Goal: Complete application form: Complete application form

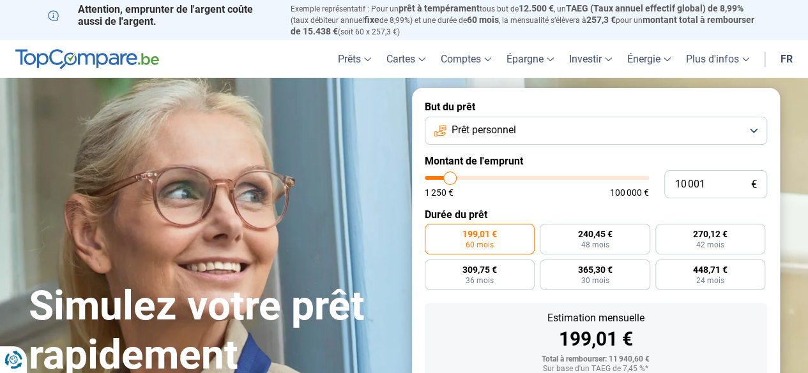
type input "15 500"
type input "15500"
type input "25 500"
type input "25500"
type input "32 250"
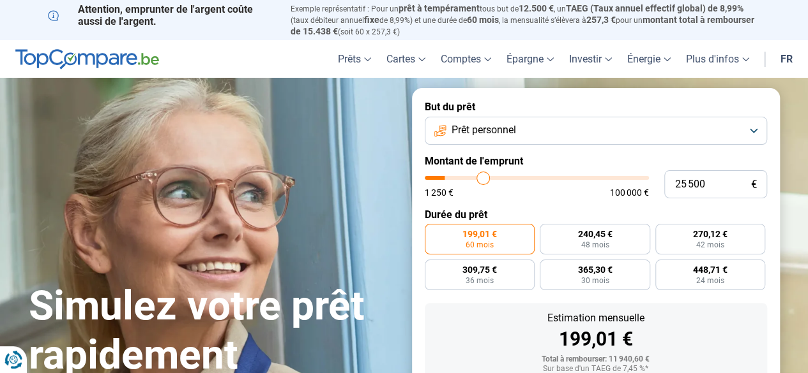
type input "32250"
type input "35 500"
type input "35500"
type input "41 250"
type input "41250"
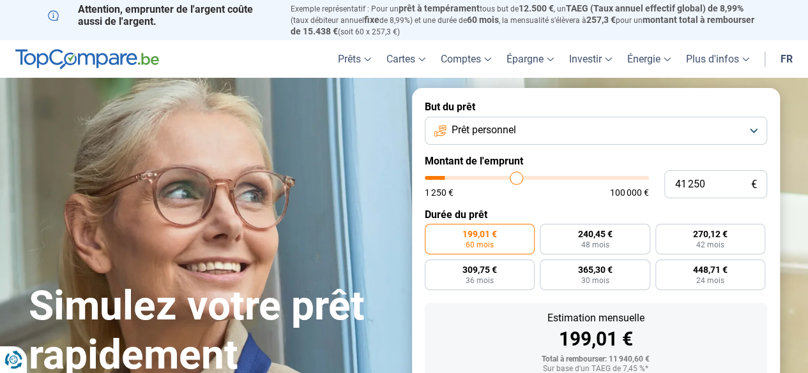
type input "46 500"
type input "46500"
type input "52 250"
type input "52250"
type input "57 750"
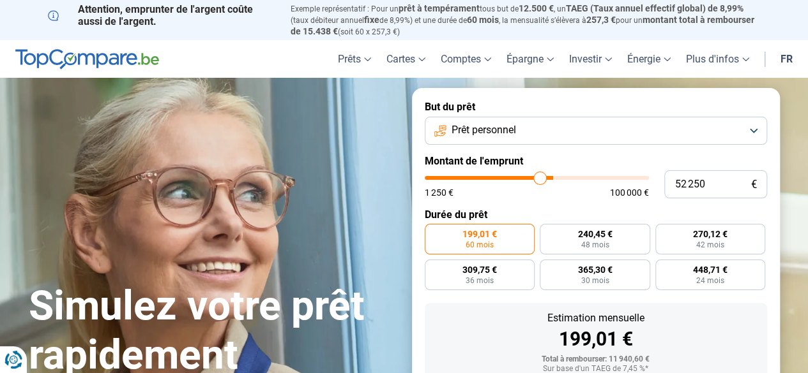
type input "57750"
type input "63 750"
type input "63750"
type input "71 000"
type input "71000"
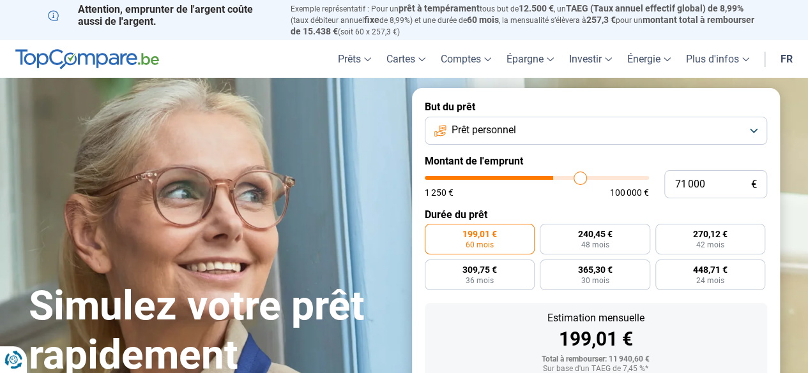
type input "82 000"
type input "82000"
type input "90 000"
type input "90000"
type input "97 750"
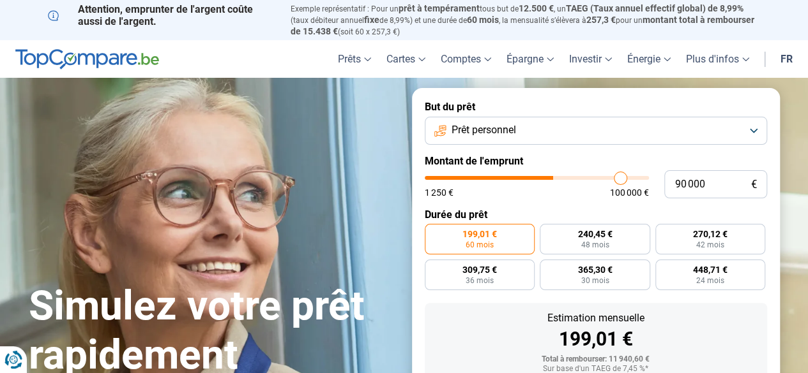
type input "97750"
type input "99 250"
type input "99250"
type input "99 750"
type input "99750"
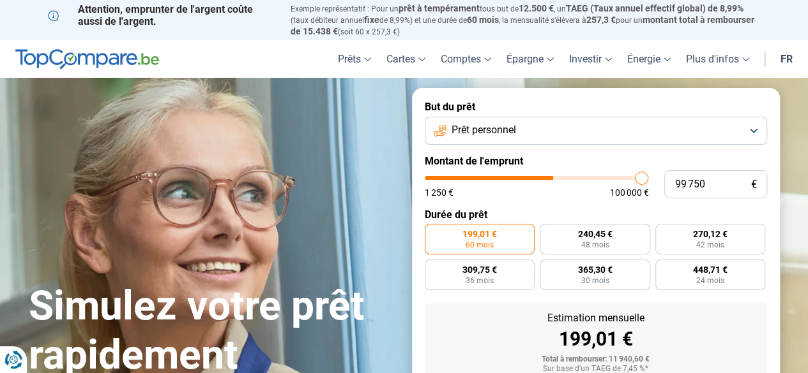
type input "100 000"
drag, startPoint x: 0, startPoint y: 0, endPoint x: 641, endPoint y: 177, distance: 664.9
type input "100000"
click at [641, 177] on input "range" at bounding box center [537, 178] width 224 height 4
radio input "false"
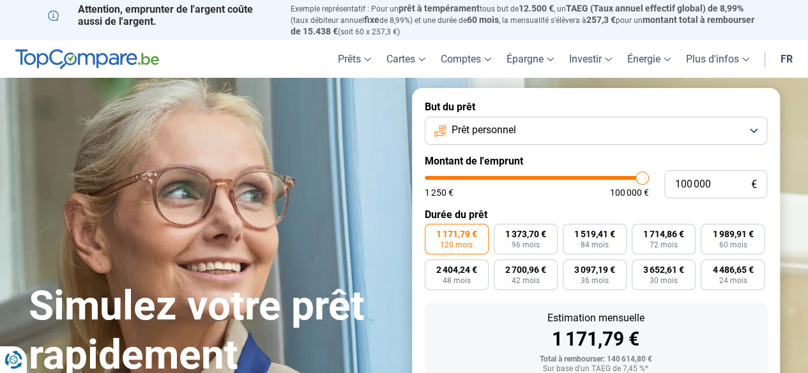
click at [641, 177] on input "range" at bounding box center [537, 178] width 224 height 4
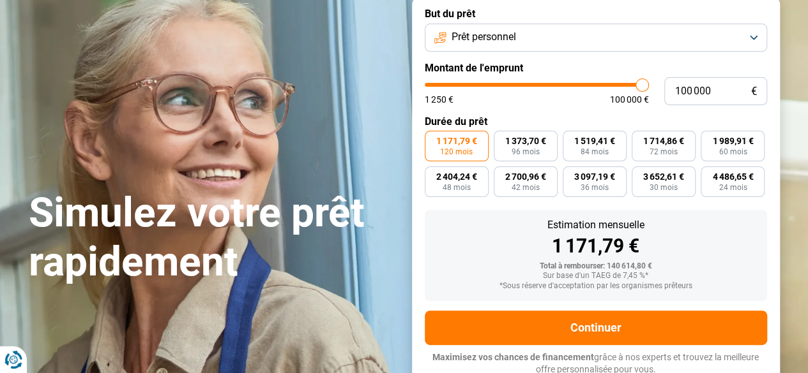
scroll to position [98, 0]
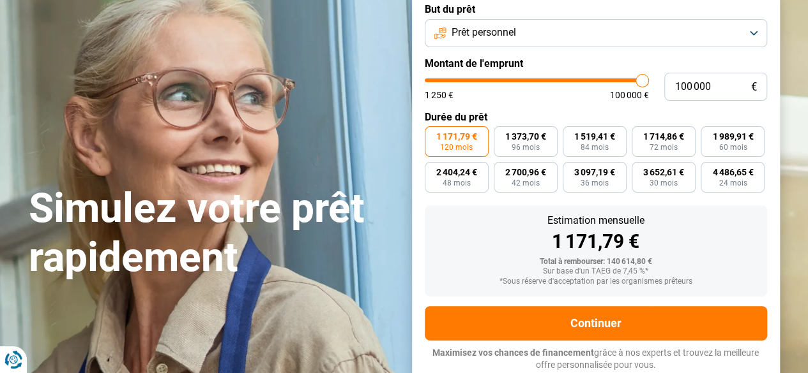
drag, startPoint x: 641, startPoint y: 177, endPoint x: 658, endPoint y: 175, distance: 17.3
click at [649, 82] on input "range" at bounding box center [537, 81] width 224 height 4
click at [453, 139] on span "1 171,79 €" at bounding box center [456, 136] width 41 height 9
click at [433, 135] on input "1 171,79 € 120 mois" at bounding box center [429, 130] width 8 height 8
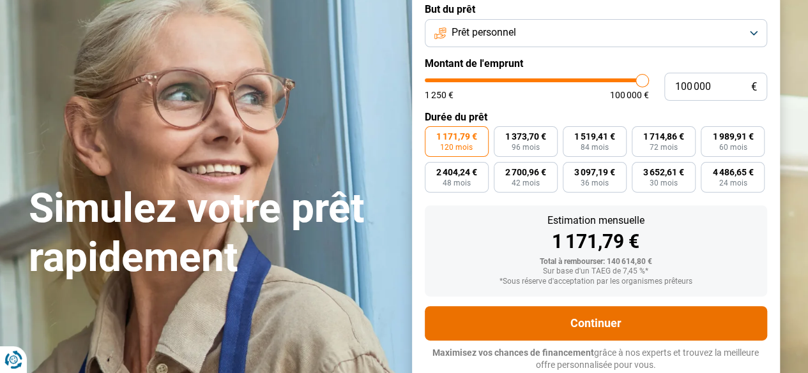
click at [592, 319] on button "Continuer" at bounding box center [596, 323] width 342 height 34
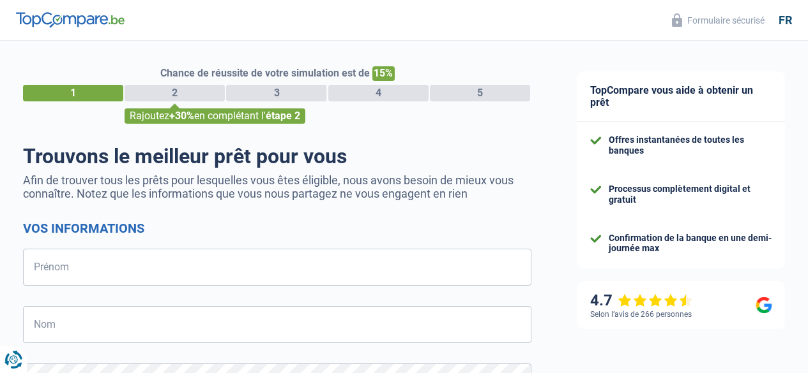
select select "32"
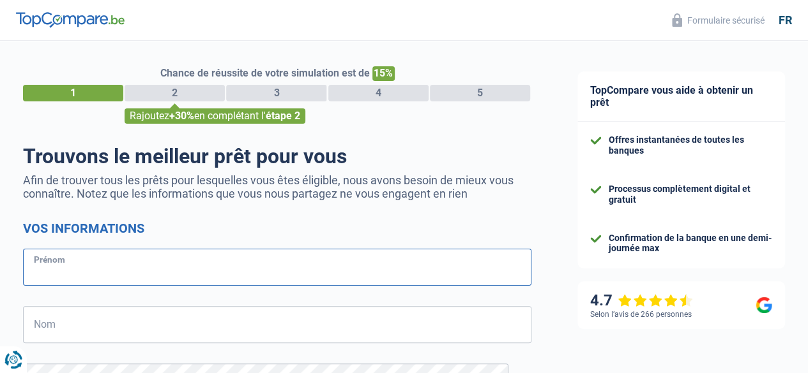
click at [147, 270] on input "Prénom" at bounding box center [277, 267] width 508 height 37
type input "[PERSON_NAME]"
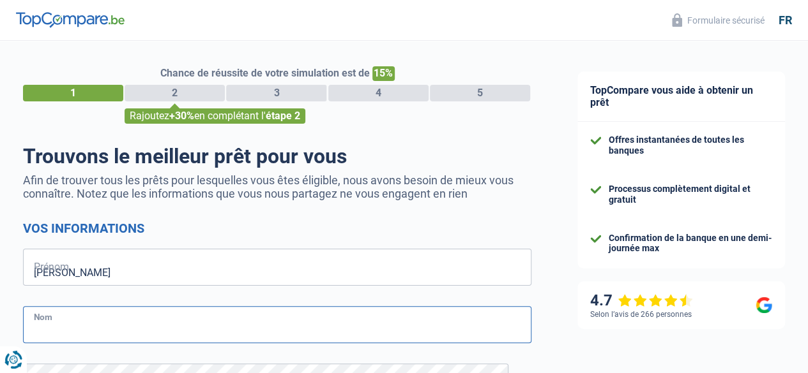
type input "Bajoux"
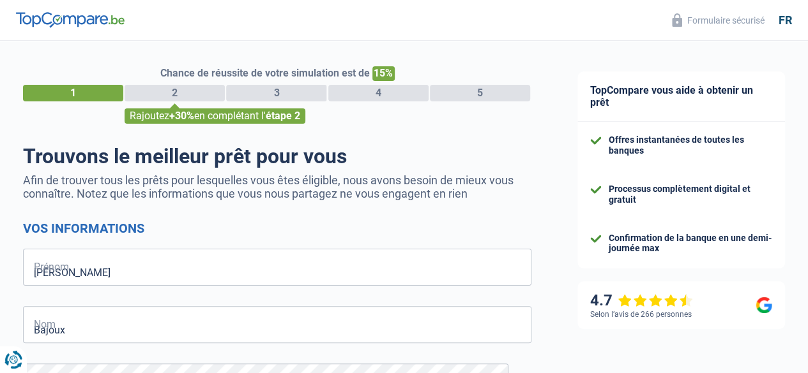
type input "473902125"
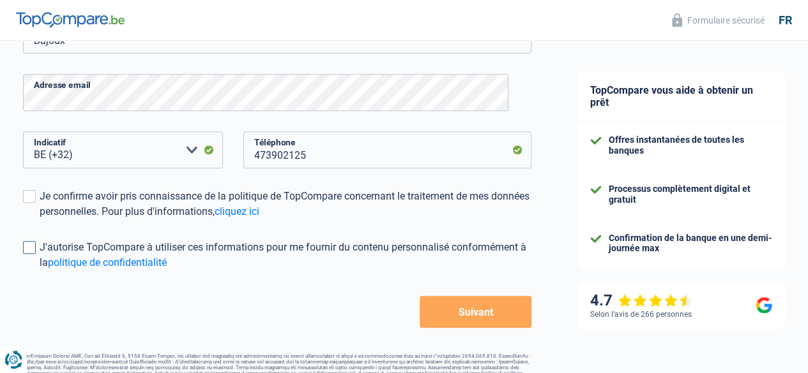
scroll to position [317, 0]
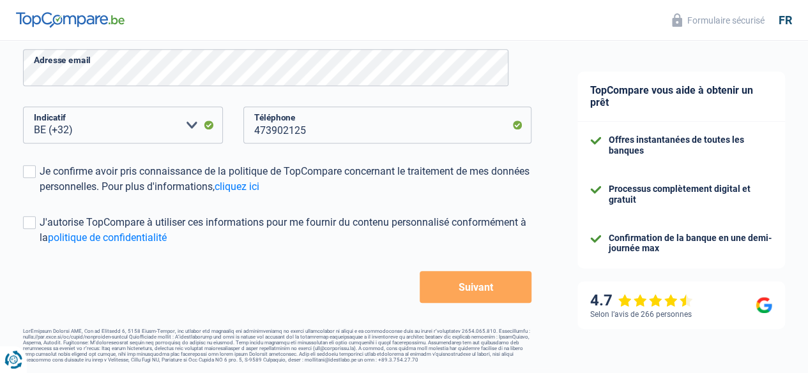
click at [453, 283] on button "Suivant" at bounding box center [475, 287] width 112 height 32
click at [47, 166] on label "Je confirme avoir pris connaissance de la politique de TopCompare concernant le…" at bounding box center [277, 179] width 508 height 31
click at [40, 195] on input "Je confirme avoir pris connaissance de la politique de TopCompare concernant le…" at bounding box center [40, 195] width 0 height 0
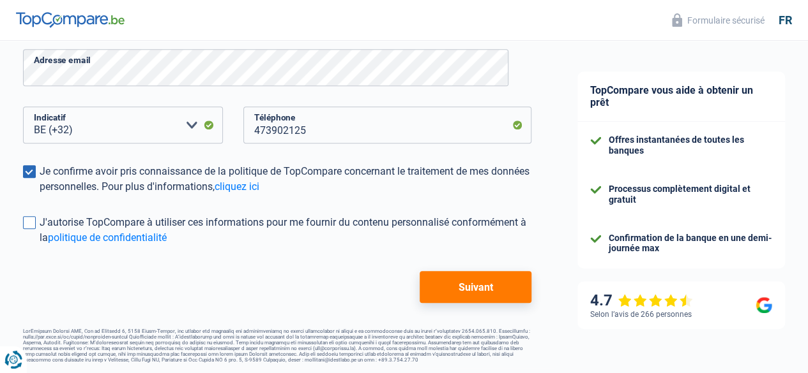
click at [36, 225] on span at bounding box center [29, 222] width 13 height 13
click at [40, 246] on input "J'autorise TopCompare à utiliser ces informations pour me fournir du contenu pe…" at bounding box center [40, 246] width 0 height 0
click at [36, 220] on span at bounding box center [29, 222] width 13 height 13
click at [40, 246] on input "J'autorise TopCompare à utiliser ces informations pour me fournir du contenu pe…" at bounding box center [40, 246] width 0 height 0
click at [472, 285] on button "Suivant" at bounding box center [475, 287] width 112 height 32
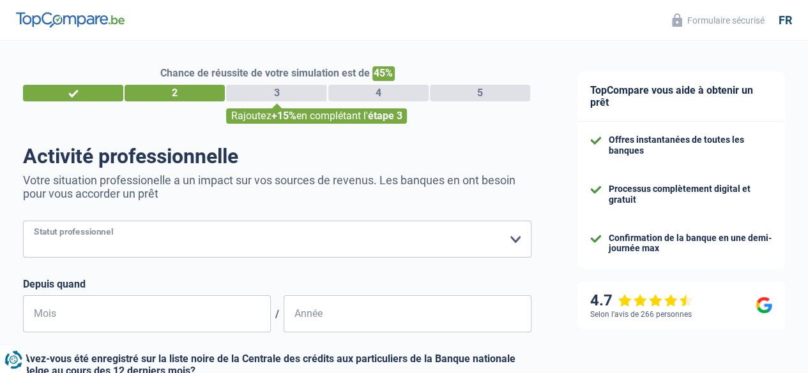
click at [174, 244] on select "Ouvrier Employé privé Employé public Invalide Indépendant Pensionné Chômeur Mut…" at bounding box center [277, 239] width 508 height 37
select select "independent"
click at [34, 222] on select "Ouvrier Employé privé Employé public Invalide Indépendant Pensionné Chômeur Mut…" at bounding box center [277, 239] width 508 height 37
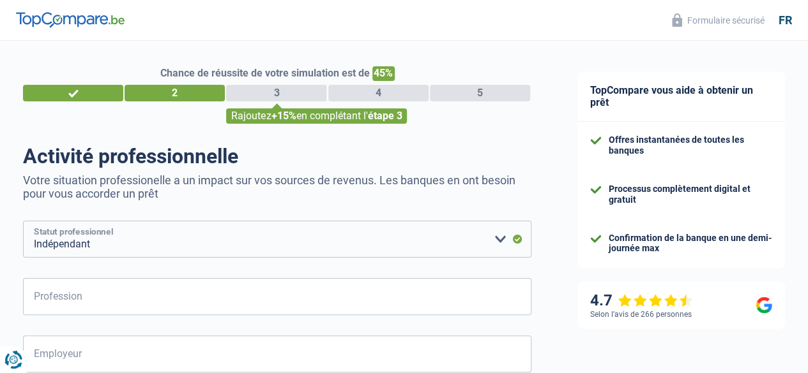
click at [483, 243] on select "Ouvrier Employé privé Employé public Invalide Indépendant Pensionné Chômeur Mut…" at bounding box center [277, 239] width 508 height 37
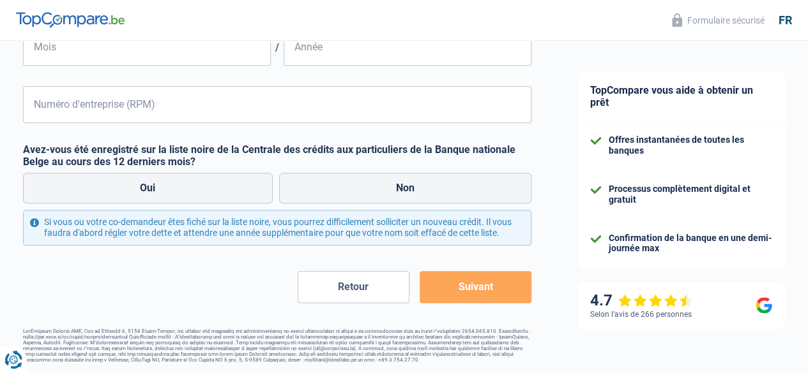
click at [486, 283] on button "Suivant" at bounding box center [475, 287] width 112 height 32
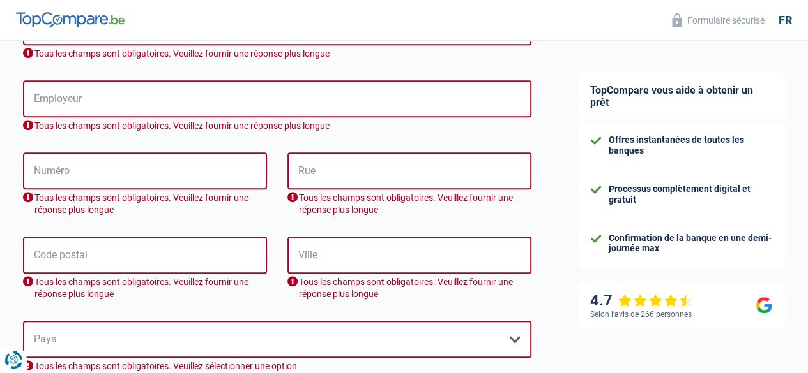
scroll to position [236, 0]
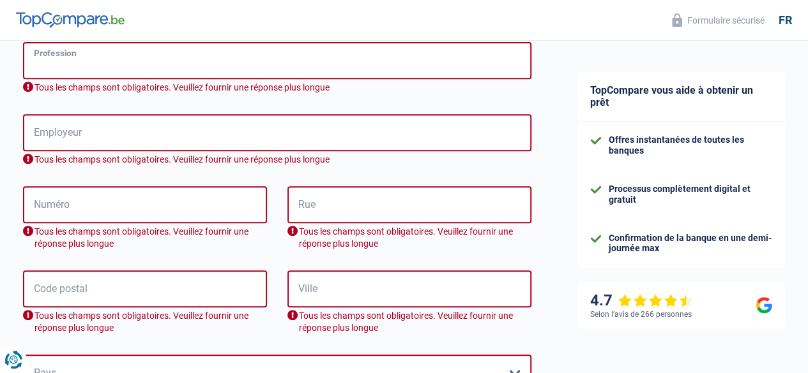
click at [105, 70] on input "Profession" at bounding box center [277, 60] width 508 height 37
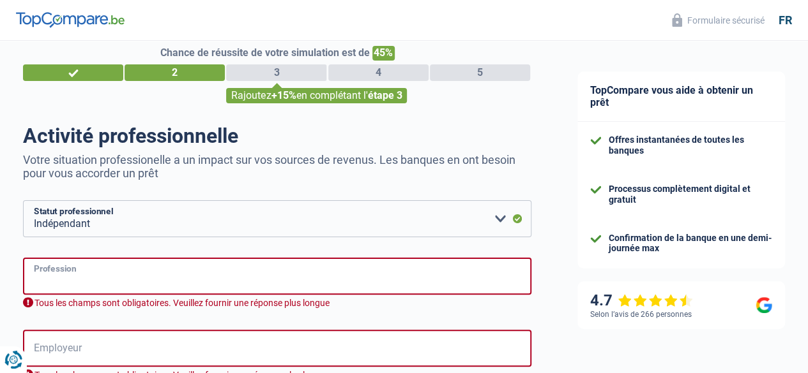
scroll to position [0, 0]
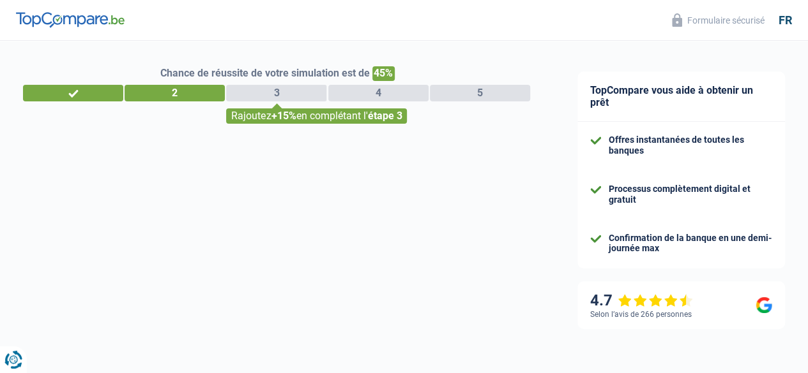
select select "32"
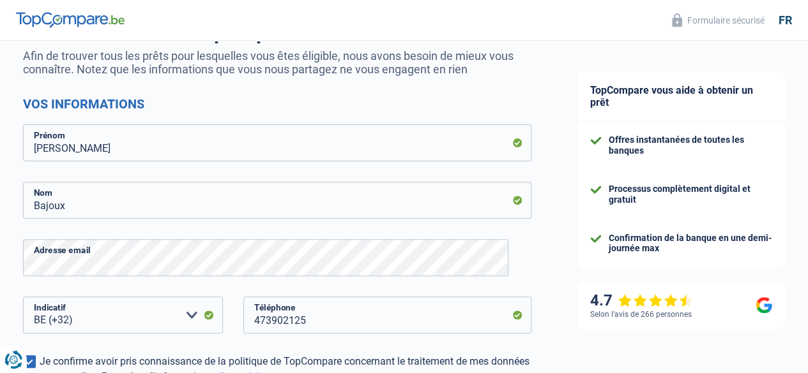
scroll to position [255, 0]
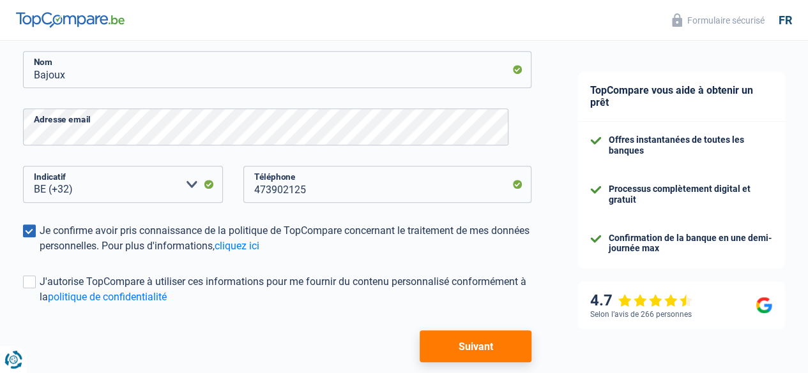
click at [485, 340] on button "Suivant" at bounding box center [475, 347] width 112 height 32
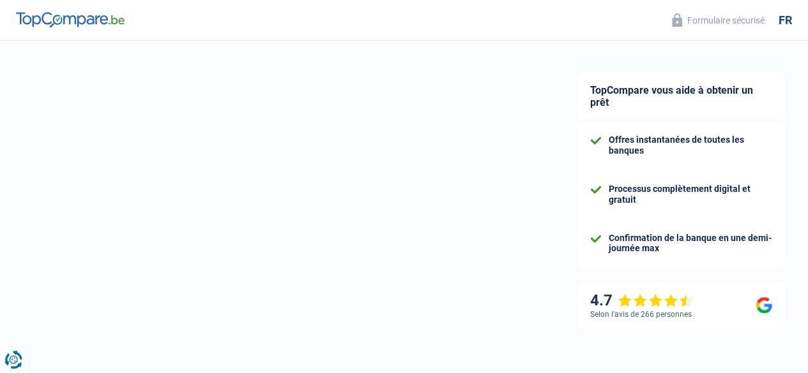
select select "independent"
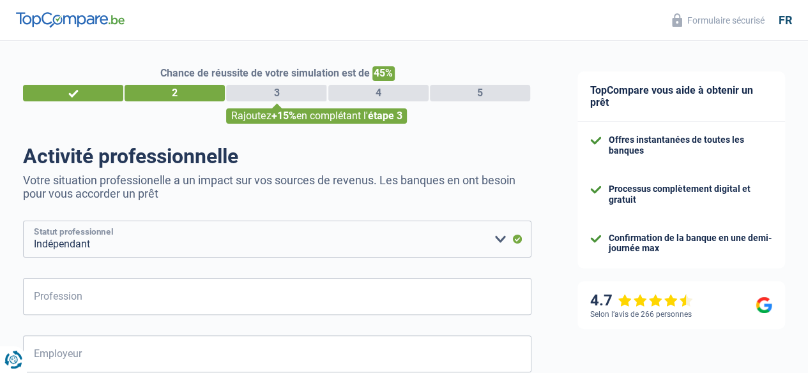
click at [310, 239] on select "Ouvrier Employé privé Employé public Invalide Indépendant Pensionné Chômeur Mut…" at bounding box center [277, 239] width 508 height 37
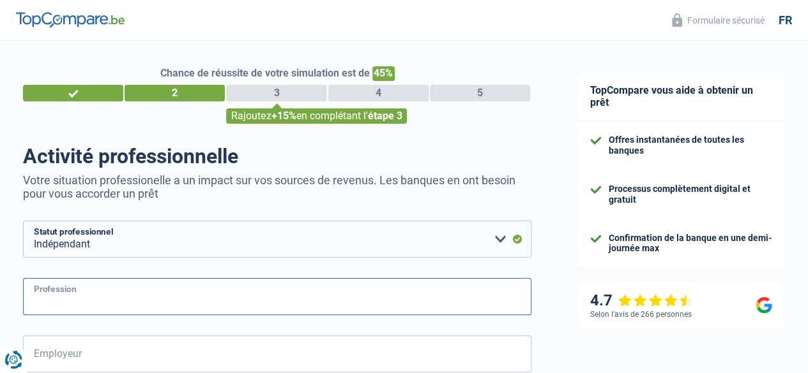
click at [197, 296] on input "Profession" at bounding box center [277, 296] width 508 height 37
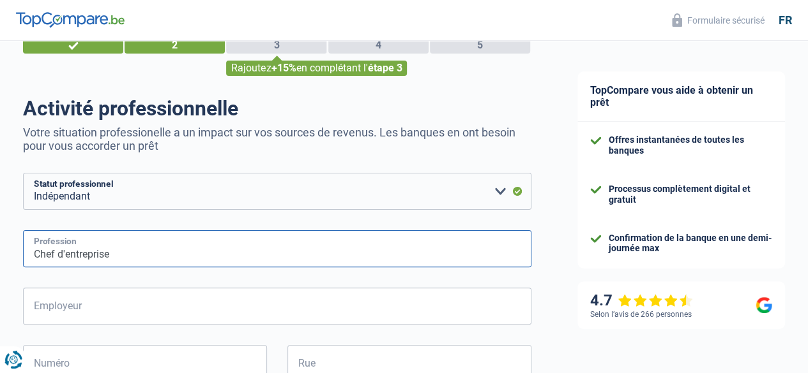
scroll to position [128, 0]
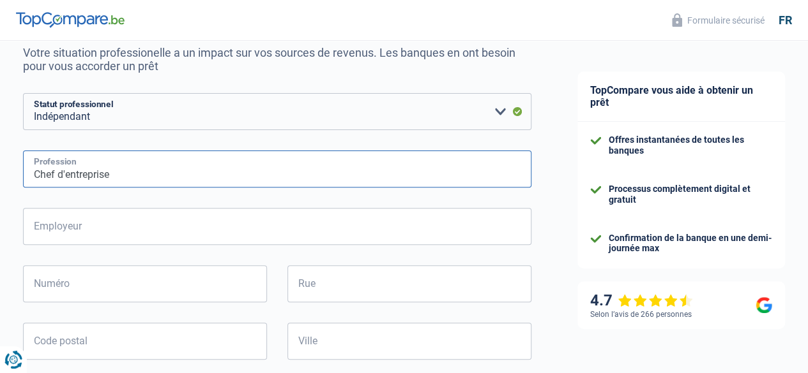
type input "Chef d'entreprise"
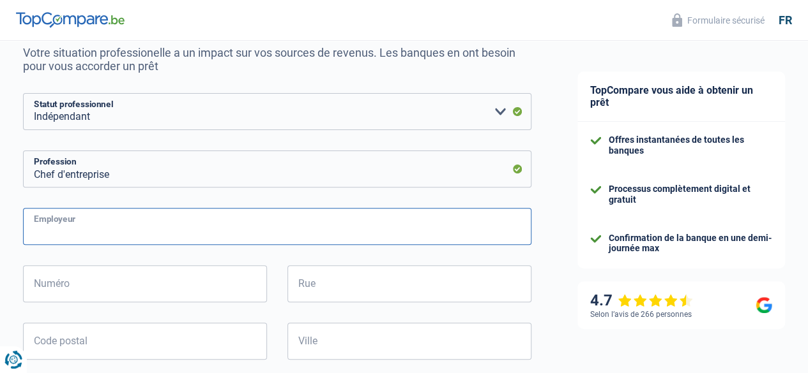
click at [134, 234] on input "Employeur" at bounding box center [277, 226] width 508 height 37
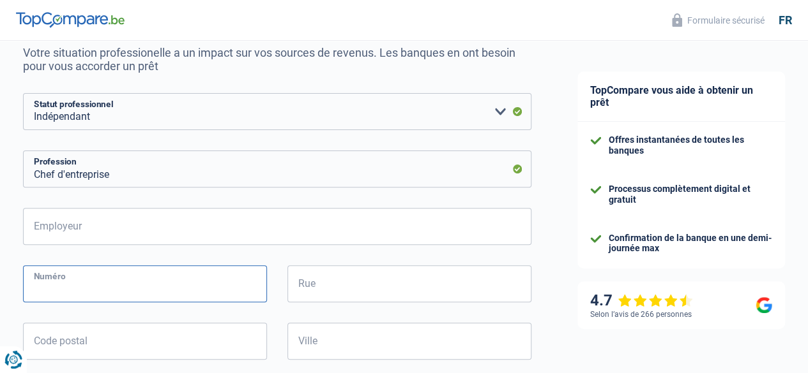
click at [75, 284] on input "Numéro" at bounding box center [145, 284] width 244 height 37
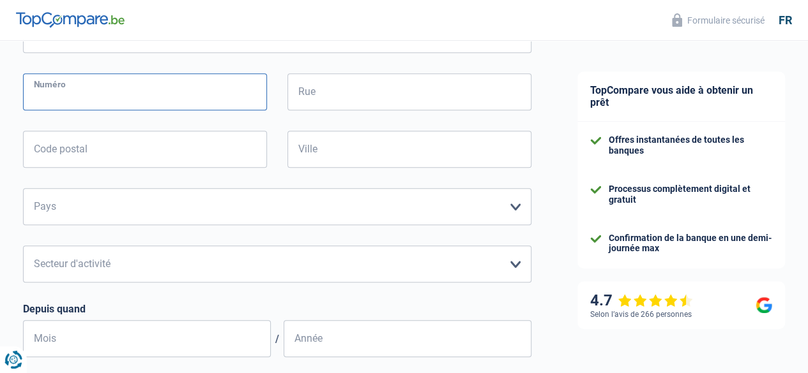
scroll to position [383, 0]
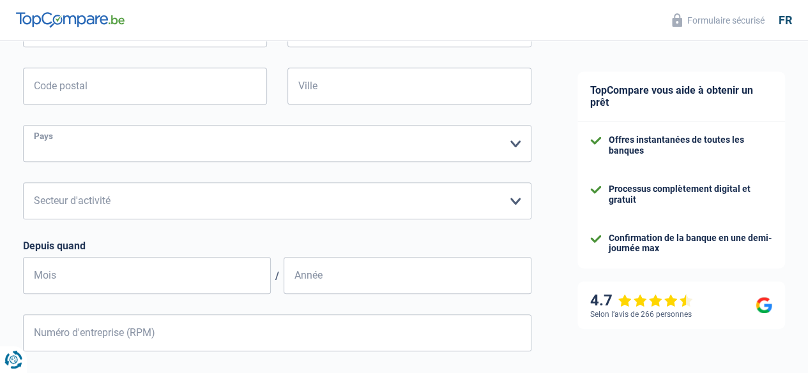
click at [260, 148] on select "Belgique Luxembourg Veuillez sélectionner une option" at bounding box center [277, 143] width 508 height 37
select select "BE"
click at [34, 126] on select "Belgique Luxembourg Veuillez sélectionner une option" at bounding box center [277, 143] width 508 height 37
click at [147, 202] on select "Agriculture/Pêche Industrie Horeca Courier/Fitness/Taxi Construction Banques/As…" at bounding box center [277, 201] width 508 height 37
select select "industry"
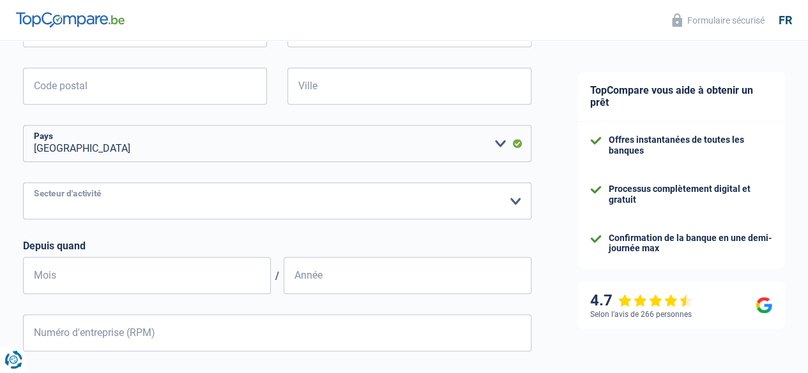
click at [34, 184] on select "Agriculture/Pêche Industrie Horeca Courier/Fitness/Taxi Construction Banques/As…" at bounding box center [277, 201] width 508 height 37
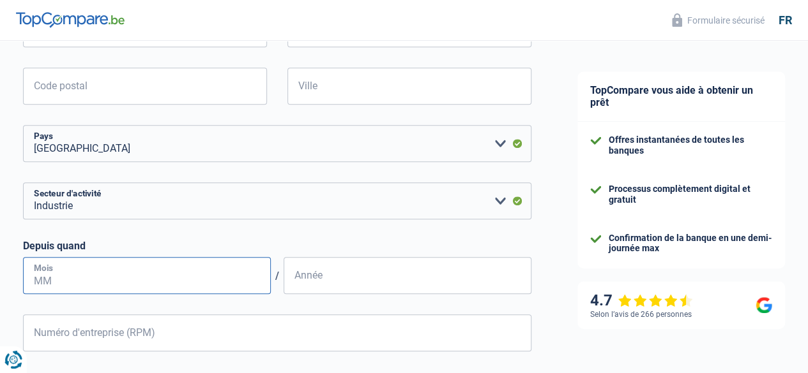
click at [128, 276] on input "Mois" at bounding box center [147, 275] width 248 height 37
type input "01"
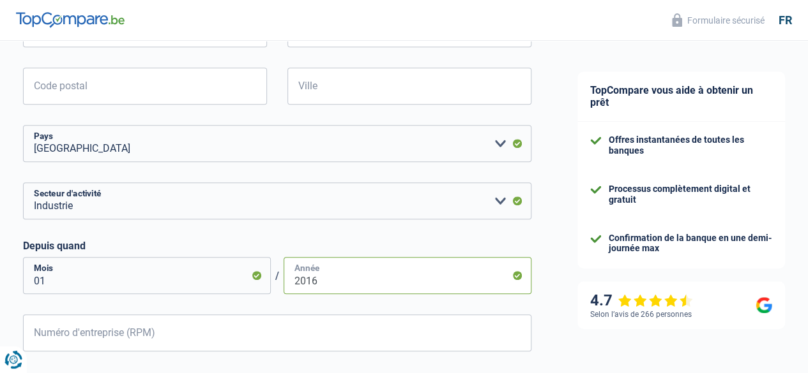
type input "2016"
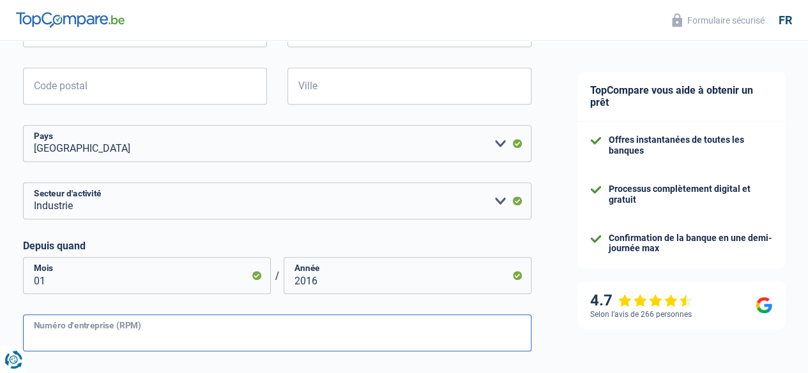
click at [123, 340] on input "Numéro d'entreprise (RPM)" at bounding box center [277, 333] width 508 height 37
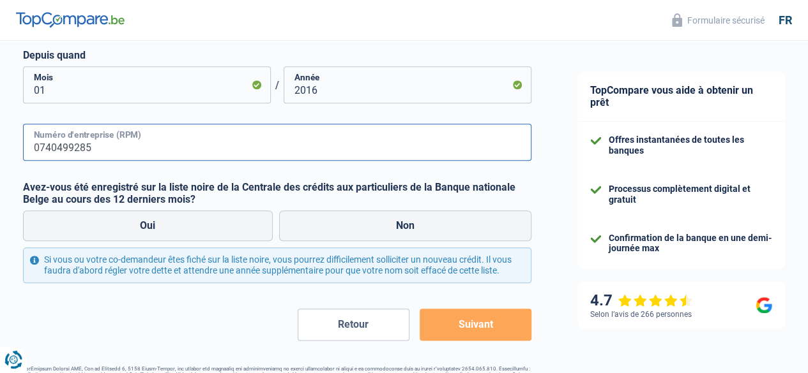
scroll to position [575, 0]
type input "0740499285"
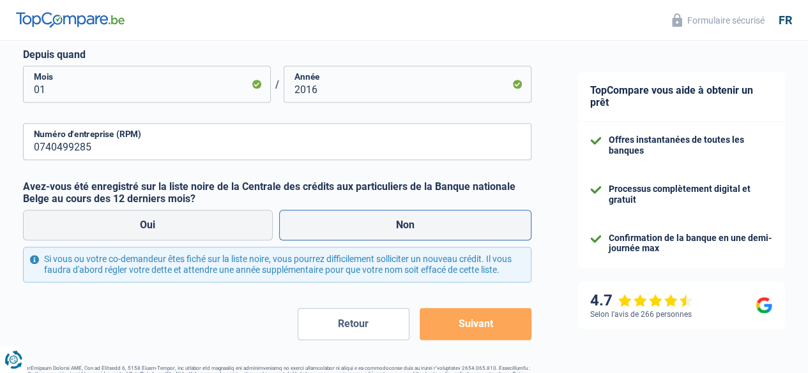
click at [335, 219] on label "Non" at bounding box center [405, 225] width 253 height 31
click at [335, 219] on input "Non" at bounding box center [405, 225] width 253 height 31
radio input "true"
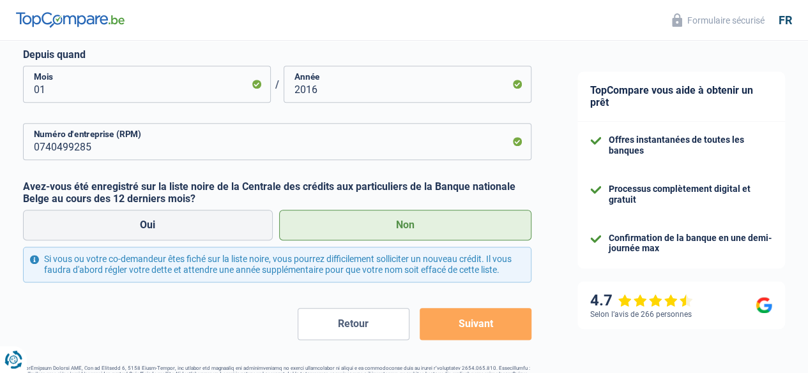
click at [480, 331] on button "Suivant" at bounding box center [475, 324] width 112 height 32
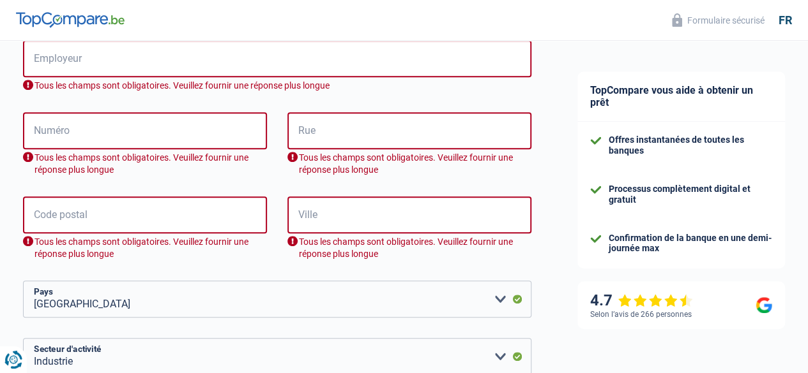
scroll to position [294, 0]
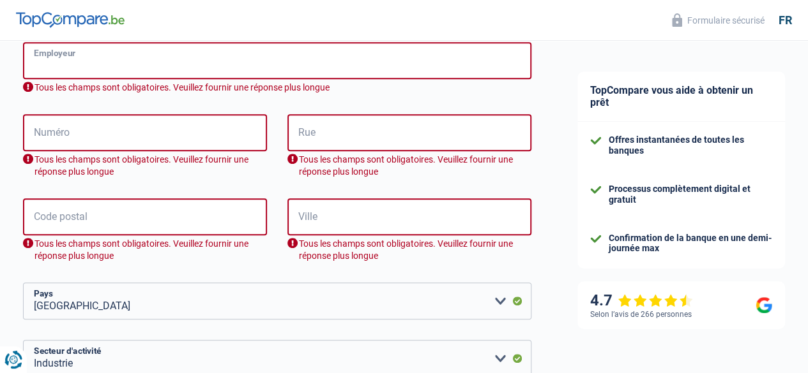
click at [96, 66] on input "Employeur" at bounding box center [277, 60] width 508 height 37
type input "BJX Industrial Work assistance"
type input "13"
type input "[GEOGRAPHIC_DATA] 13"
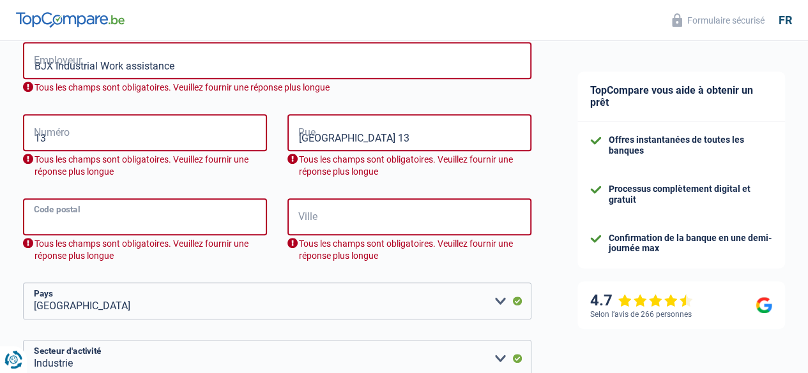
type input "4540"
type input "Amay"
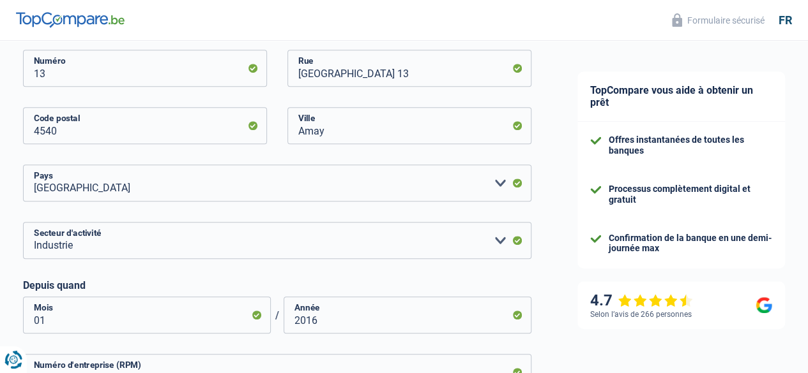
scroll to position [485, 0]
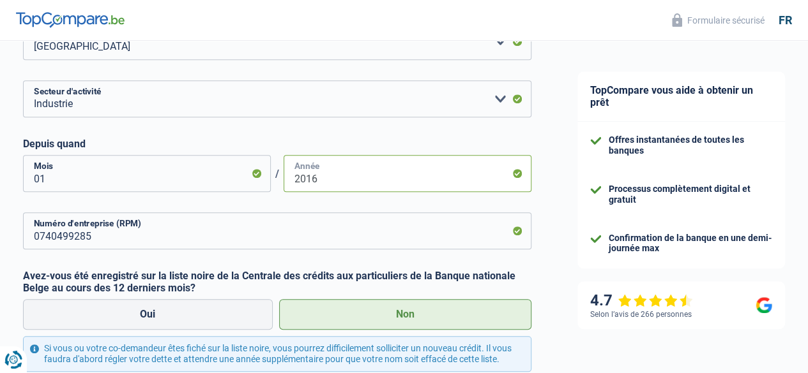
click at [349, 179] on input "2016" at bounding box center [407, 173] width 248 height 37
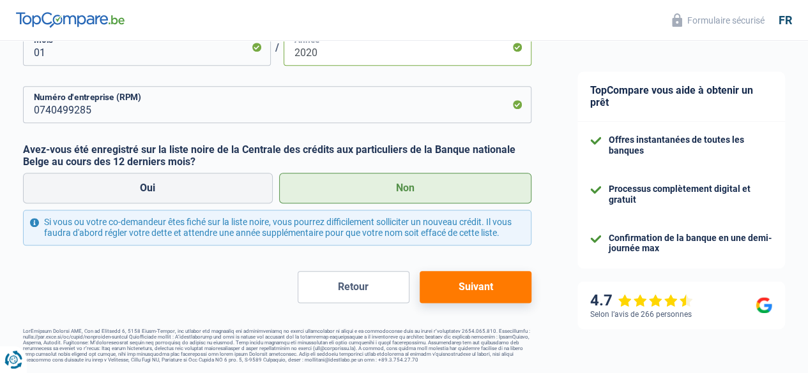
type input "2020"
click at [474, 284] on button "Suivant" at bounding box center [475, 287] width 112 height 32
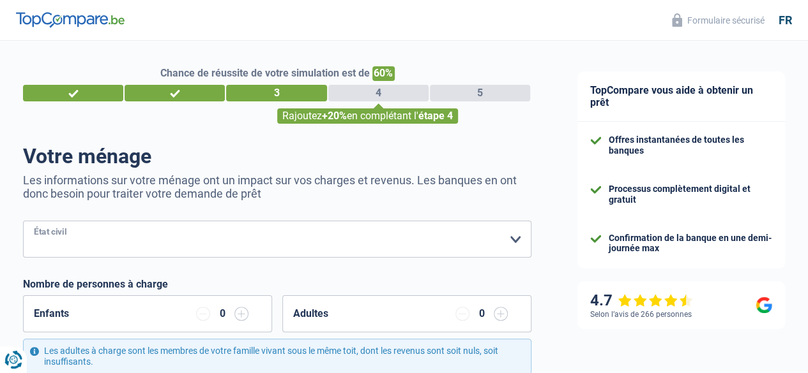
click at [493, 234] on select "[PERSON_NAME](e) Cohabitant(e) légal(e) Divorcé(e) Veuf(ve) Séparé (de fait) Ve…" at bounding box center [277, 239] width 508 height 37
select select "separated"
click at [34, 222] on select "[PERSON_NAME](e) Cohabitant(e) légal(e) Divorcé(e) Veuf(ve) Séparé (de fait) Ve…" at bounding box center [277, 239] width 508 height 37
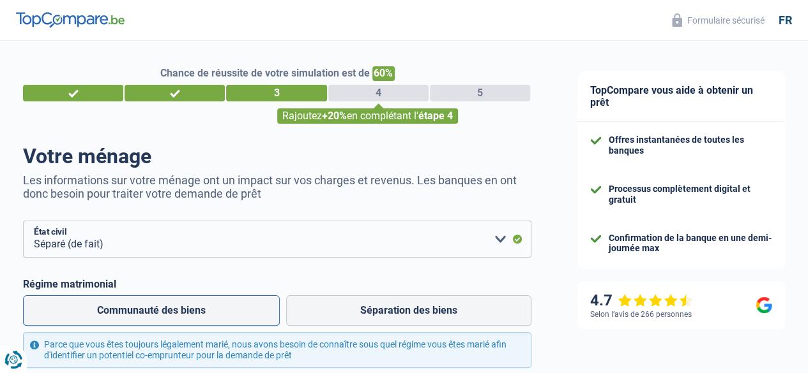
click at [242, 315] on label "Communauté des biens" at bounding box center [151, 311] width 257 height 31
click at [242, 315] on input "Communauté des biens" at bounding box center [151, 311] width 257 height 31
radio input "true"
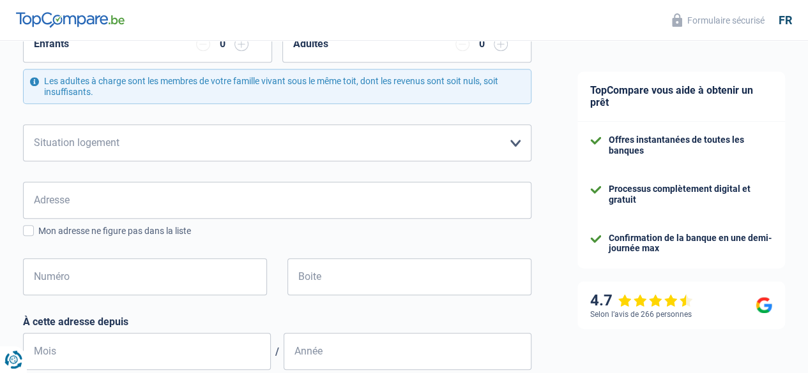
scroll to position [383, 0]
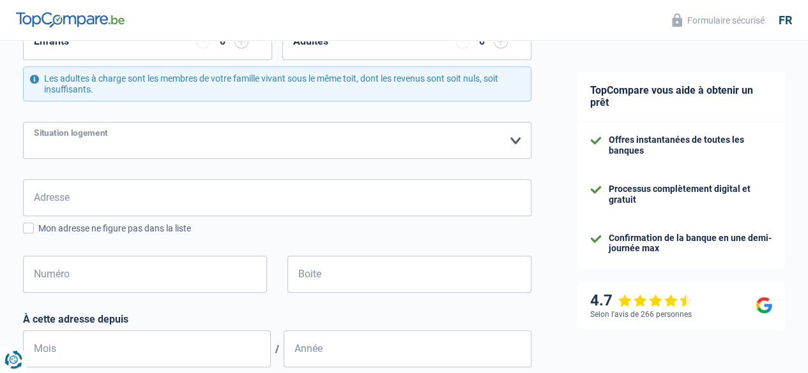
click at [202, 146] on select "Locataire Propriétaire avec prêt hypothécaire Propriétaire sans prêt hypothécai…" at bounding box center [277, 140] width 508 height 37
select select "ownerWithMortgage"
click at [34, 123] on select "Locataire Propriétaire avec prêt hypothécaire Propriétaire sans prêt hypothécai…" at bounding box center [277, 140] width 508 height 37
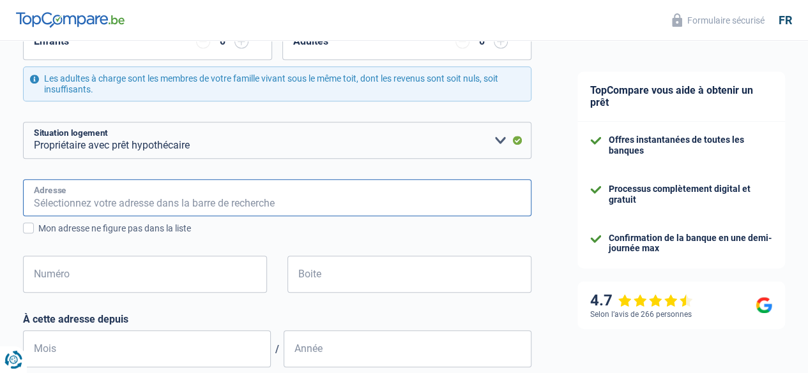
click at [120, 193] on input "Adresse" at bounding box center [277, 197] width 508 height 37
type input "[GEOGRAPHIC_DATA] 13"
type input "[GEOGRAPHIC_DATA]"
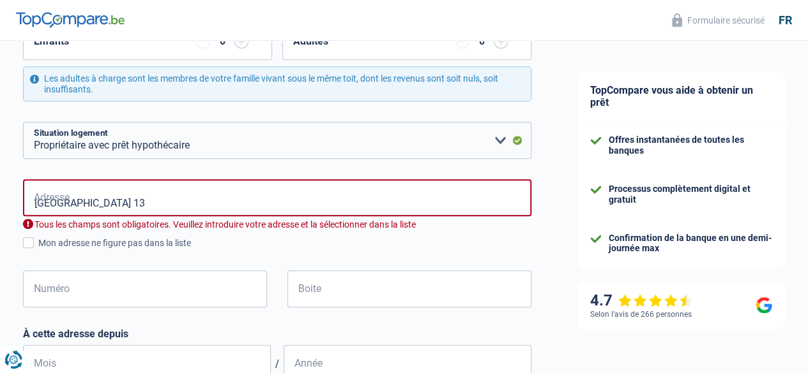
type input "[GEOGRAPHIC_DATA]"
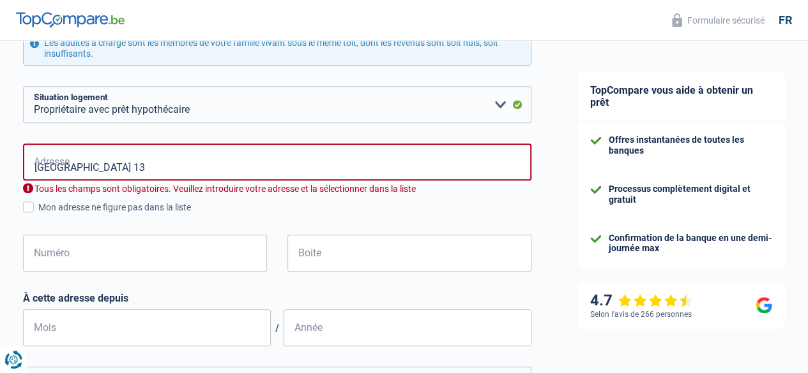
scroll to position [447, 0]
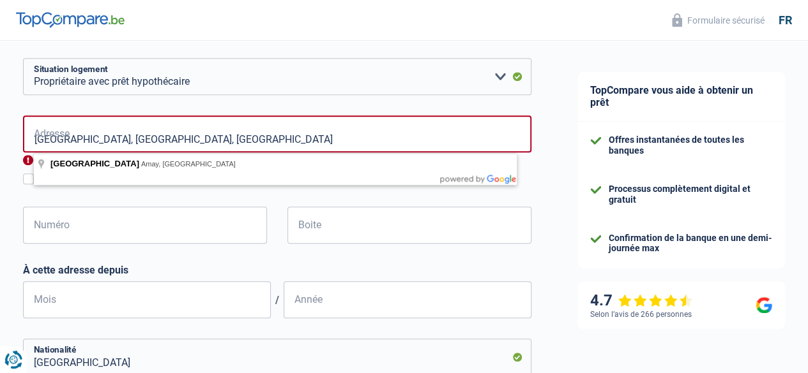
type input "[GEOGRAPHIC_DATA], [GEOGRAPHIC_DATA]"
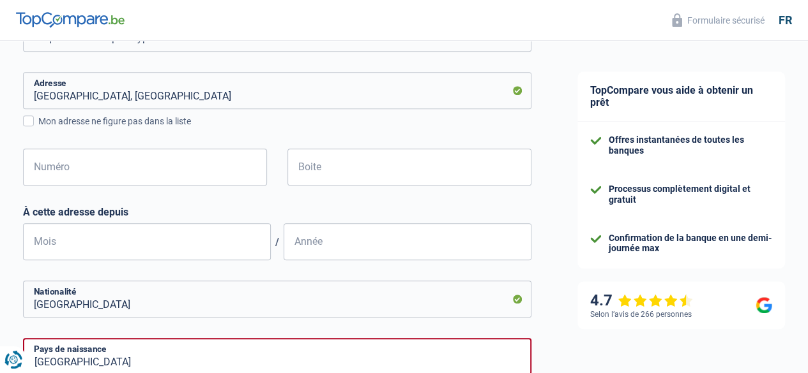
scroll to position [511, 0]
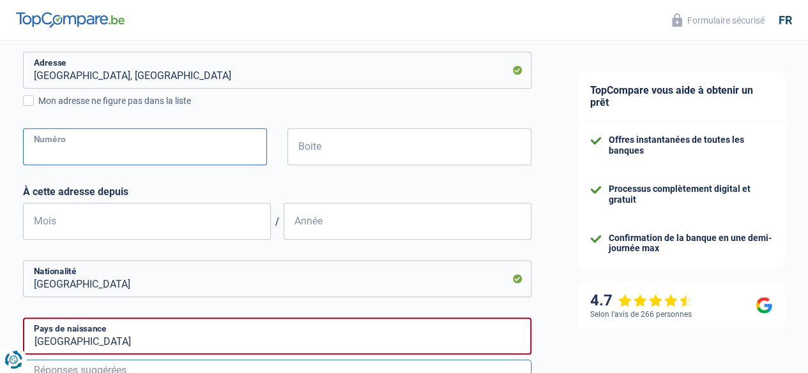
click at [112, 154] on input "Numéro" at bounding box center [145, 146] width 244 height 37
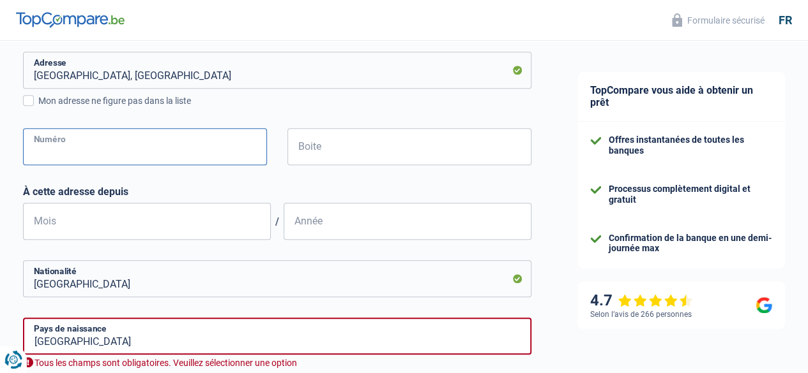
type input "13"
type input "Amay"
click at [229, 225] on input "Mois" at bounding box center [147, 221] width 248 height 37
type input "07"
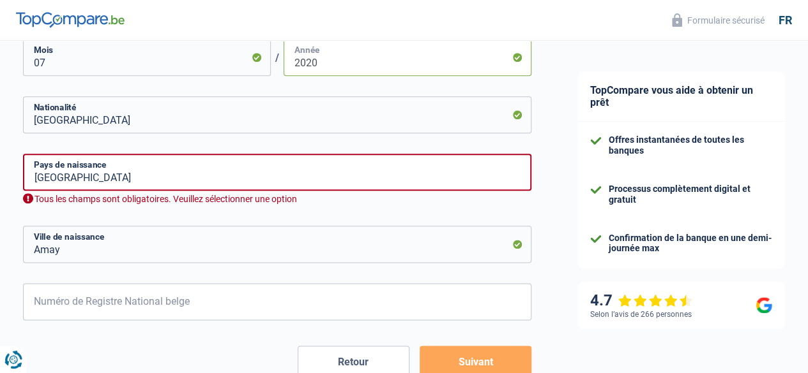
scroll to position [702, 0]
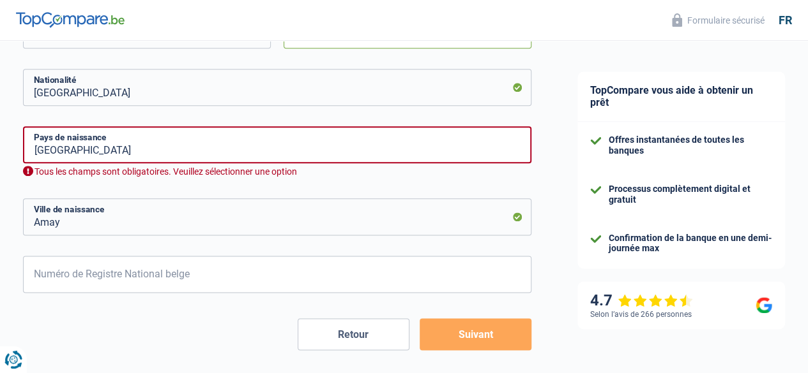
type input "2020"
click at [135, 222] on input "Amay" at bounding box center [277, 217] width 508 height 37
drag, startPoint x: 135, startPoint y: 222, endPoint x: 0, endPoint y: 228, distance: 134.8
type input "[GEOGRAPHIC_DATA]"
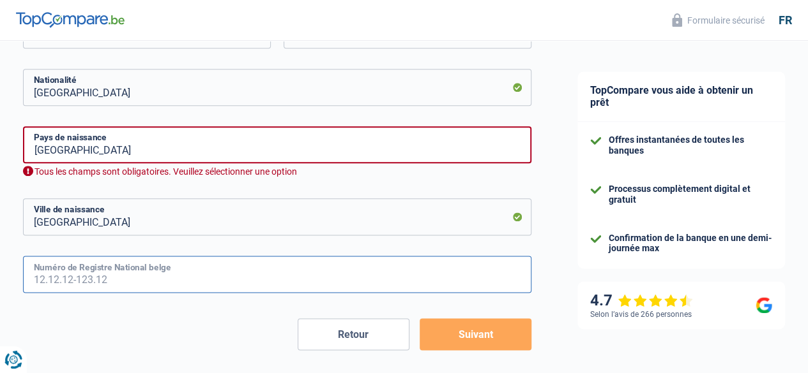
click at [102, 271] on input "Numéro de Registre National belge" at bounding box center [277, 274] width 508 height 37
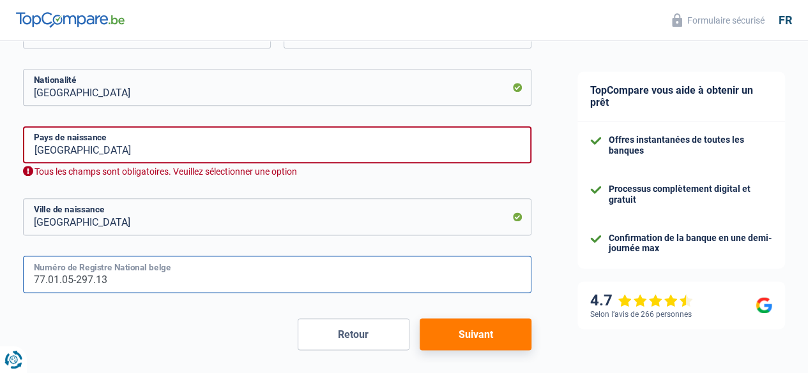
type input "77.01.05-297.13"
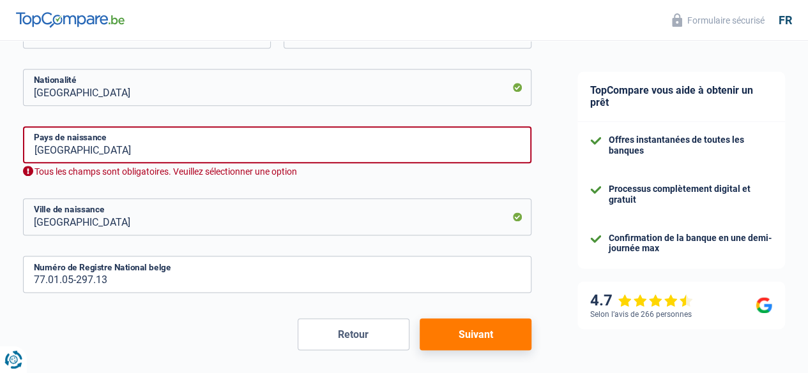
click at [498, 325] on button "Suivant" at bounding box center [475, 335] width 112 height 32
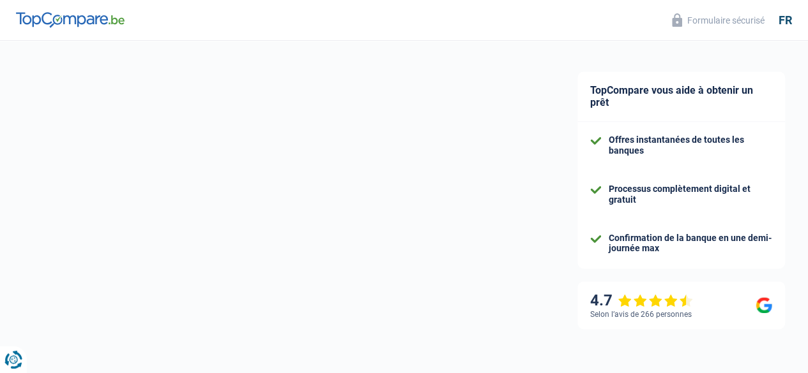
select select "netSalary"
select select "mortgage"
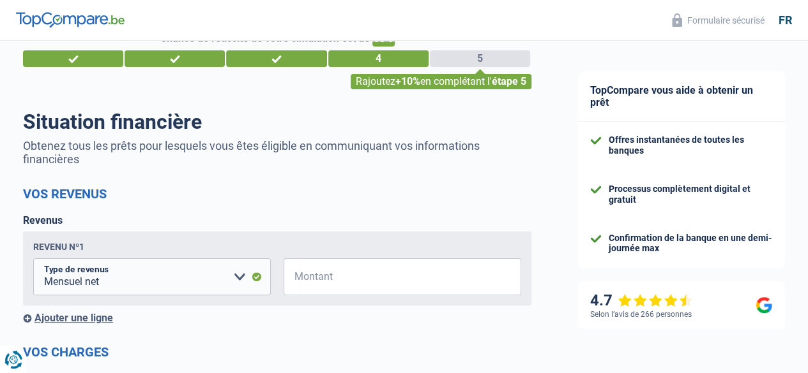
scroll to position [64, 0]
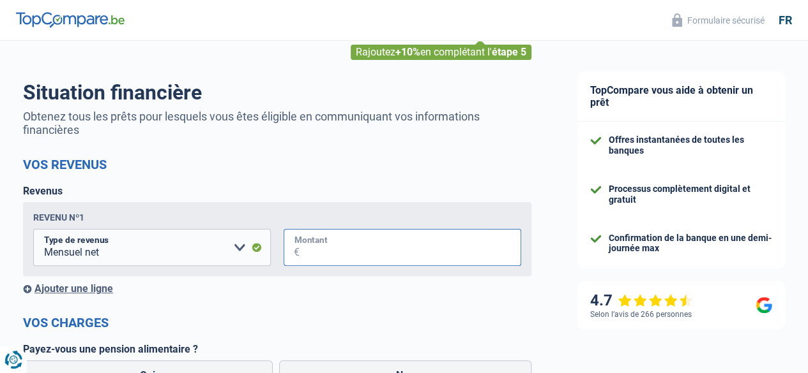
click at [307, 253] on input "Montant" at bounding box center [410, 247] width 222 height 37
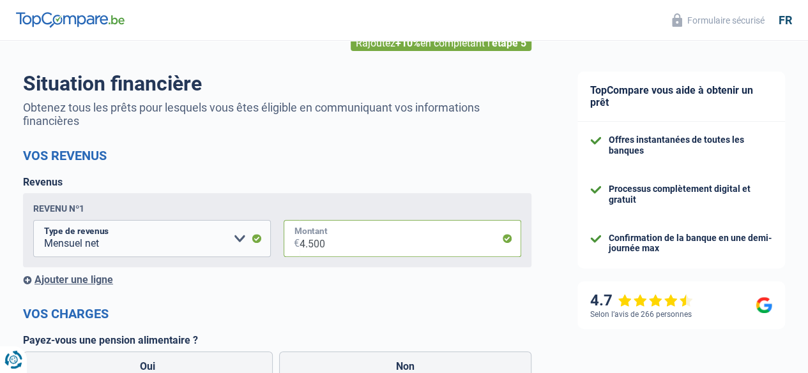
scroll to position [192, 0]
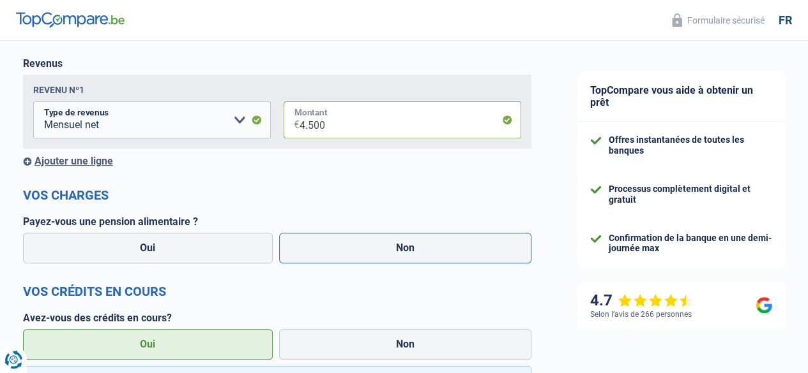
type input "4.500"
click at [347, 262] on label "Non" at bounding box center [405, 248] width 253 height 31
click at [347, 262] on input "Non" at bounding box center [405, 248] width 253 height 31
radio input "true"
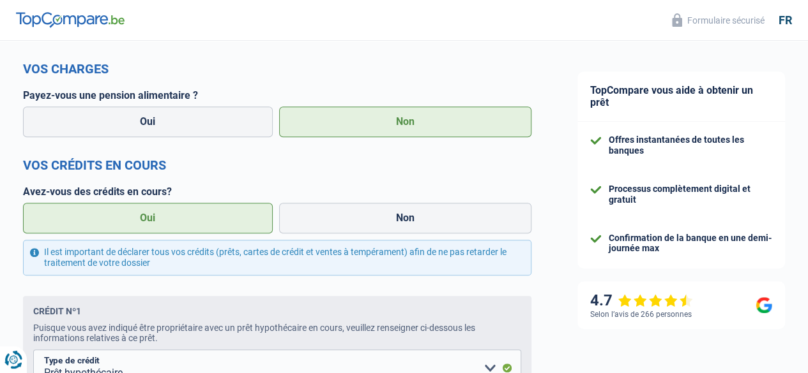
scroll to position [319, 0]
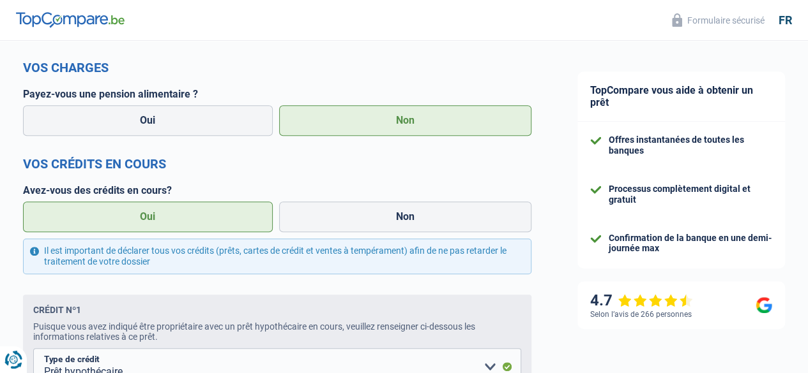
click at [237, 224] on label "Oui" at bounding box center [148, 217] width 250 height 31
click at [237, 224] on input "Oui" at bounding box center [148, 217] width 250 height 31
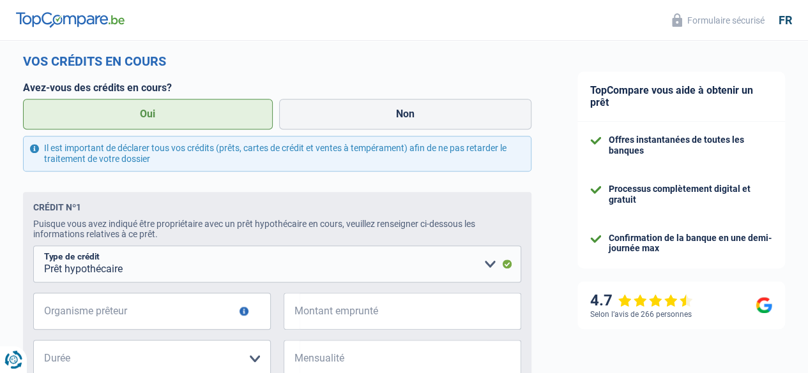
scroll to position [447, 0]
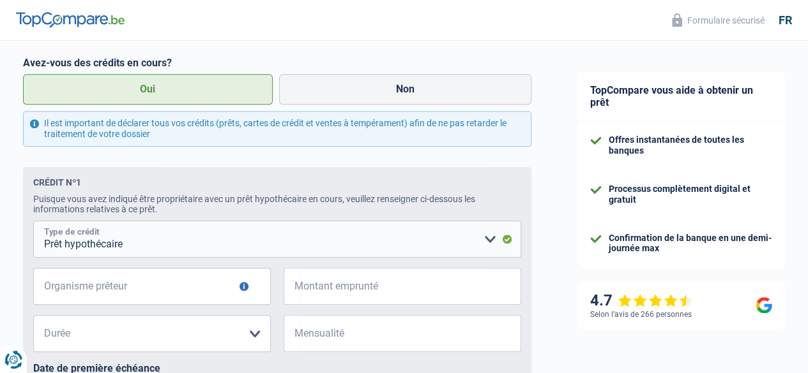
click at [303, 246] on select "Carte ou ouverture de crédit Prêt hypothécaire Vente à tempérament Prêt à tempé…" at bounding box center [277, 239] width 488 height 37
click at [179, 297] on input "Organisme prêteur" at bounding box center [151, 286] width 237 height 37
type input "RECORD CREDIT"
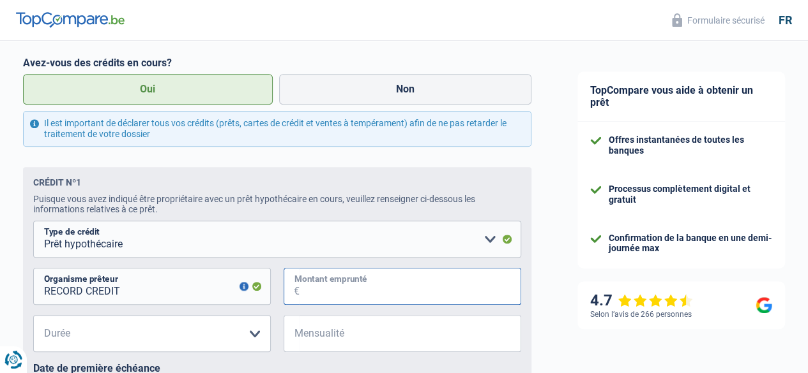
click at [332, 295] on input "Montant emprunté" at bounding box center [410, 286] width 222 height 37
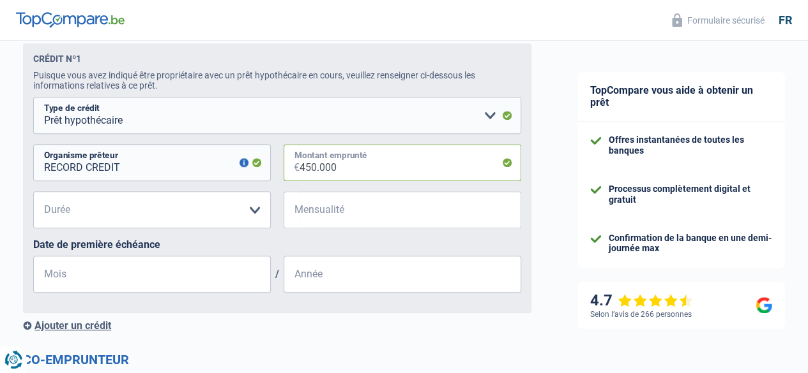
scroll to position [575, 0]
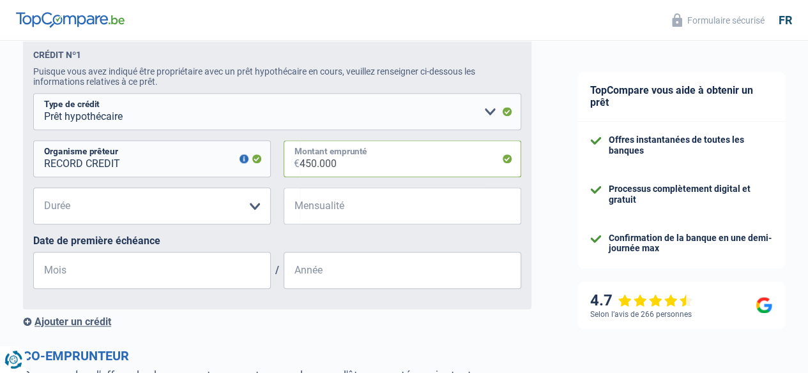
type input "450.000"
click at [248, 214] on select "120 mois 180 mois 240 mois 300 mois 360 mois 420 mois Veuillez sélectionner une…" at bounding box center [151, 206] width 237 height 37
select select "240"
click at [44, 191] on select "120 mois 180 mois 240 mois 300 mois 360 mois 420 mois Veuillez sélectionner une…" at bounding box center [151, 206] width 237 height 37
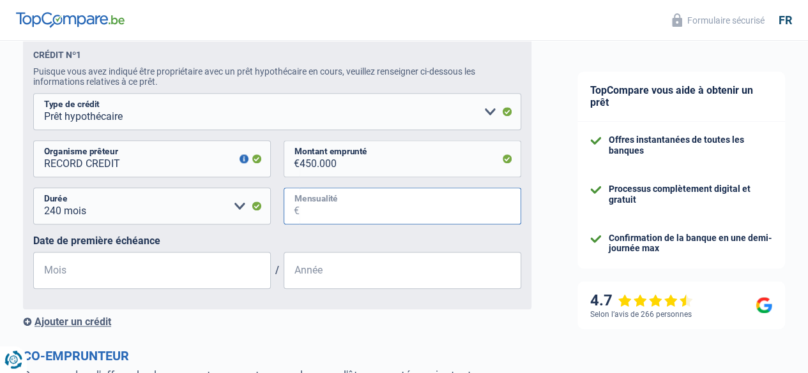
click at [331, 218] on input "Mensualité" at bounding box center [410, 206] width 222 height 37
type input "2.017"
click at [109, 213] on select "120 mois 180 mois 240 mois 300 mois 360 mois 420 mois Veuillez sélectionner une…" at bounding box center [151, 206] width 237 height 37
select select "300"
click at [44, 191] on select "120 mois 180 mois 240 mois 300 mois 360 mois 420 mois Veuillez sélectionner une…" at bounding box center [151, 206] width 237 height 37
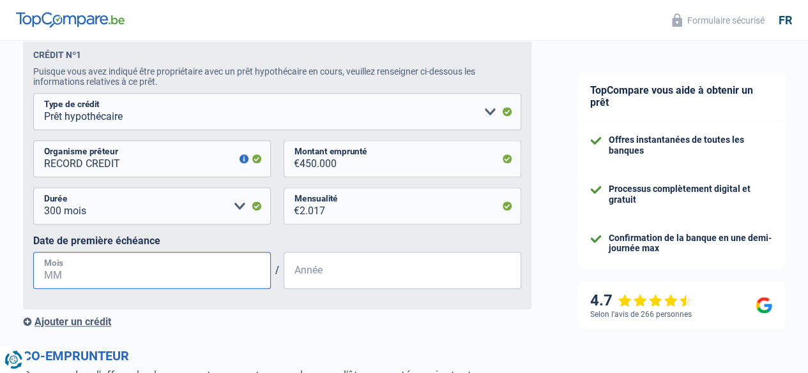
click at [208, 275] on input "Mois" at bounding box center [151, 270] width 237 height 37
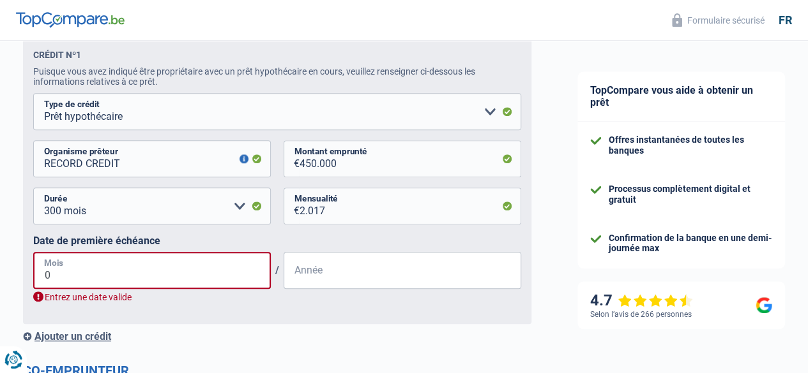
type input "08"
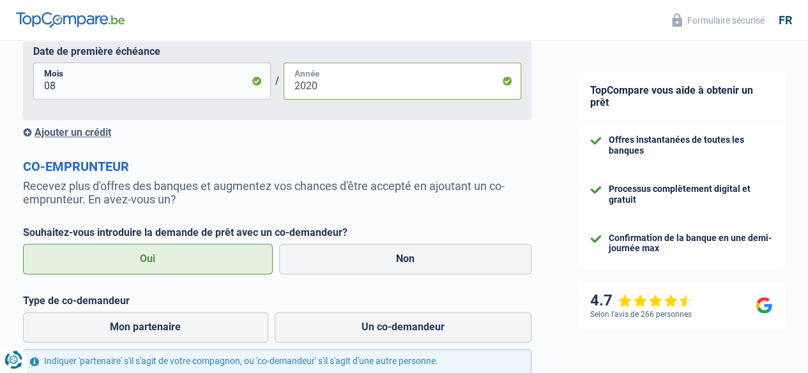
scroll to position [830, 0]
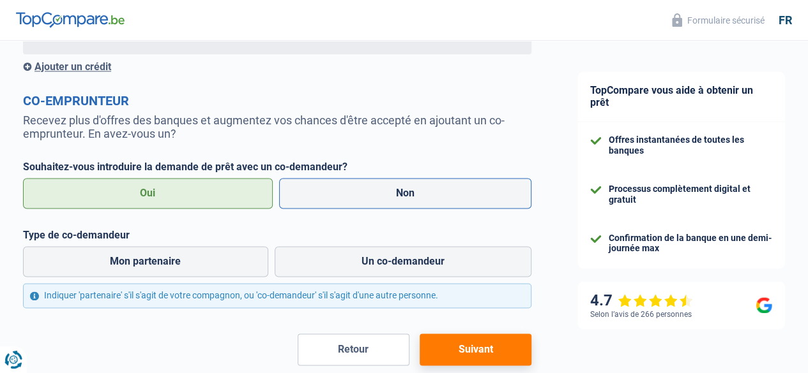
type input "2020"
click at [322, 199] on label "Non" at bounding box center [405, 193] width 253 height 31
click at [322, 199] on input "Non" at bounding box center [405, 193] width 253 height 31
radio input "true"
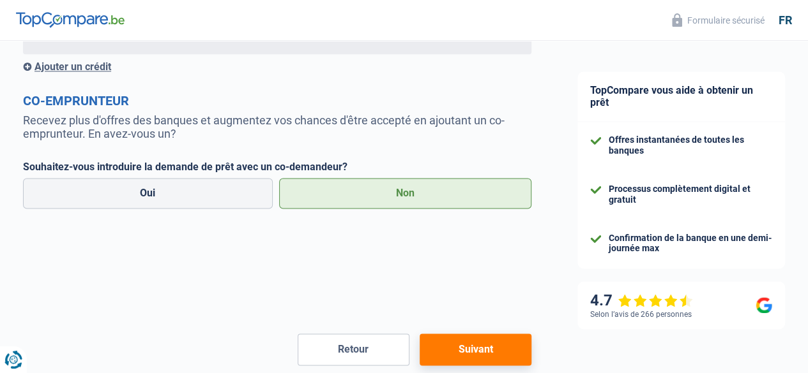
scroll to position [799, 0]
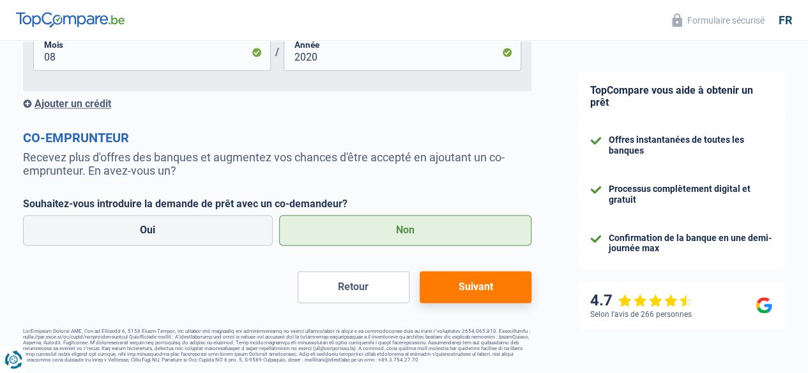
click at [479, 293] on button "Suivant" at bounding box center [475, 287] width 112 height 32
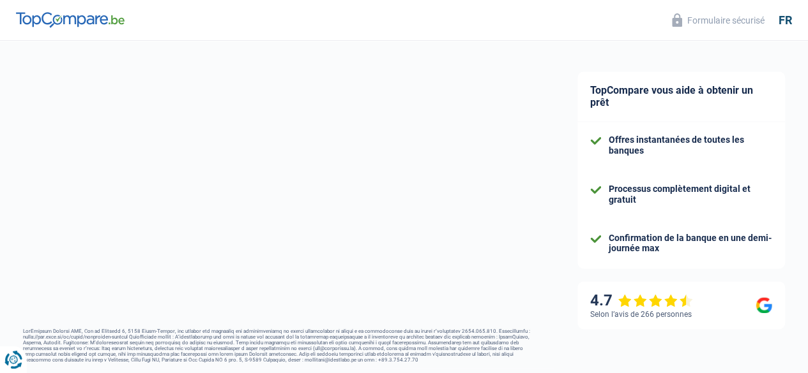
select select "120"
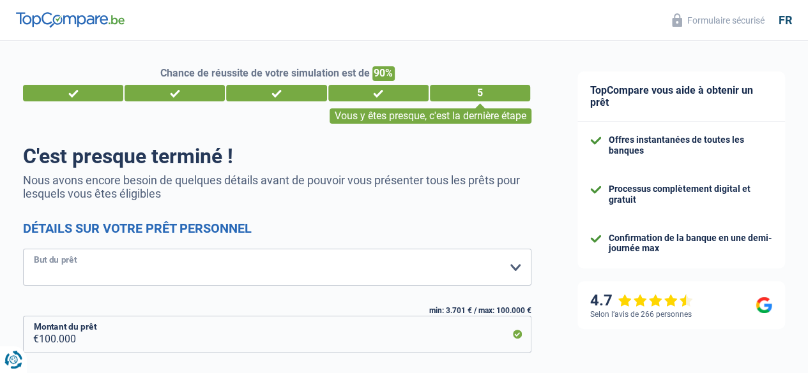
click at [296, 269] on select "Confort maison: meubles, textile, peinture, électroménager, outillage non-profe…" at bounding box center [277, 267] width 508 height 37
select select "other"
click at [34, 250] on select "Confort maison: meubles, textile, peinture, électroménager, outillage non-profe…" at bounding box center [277, 267] width 508 height 37
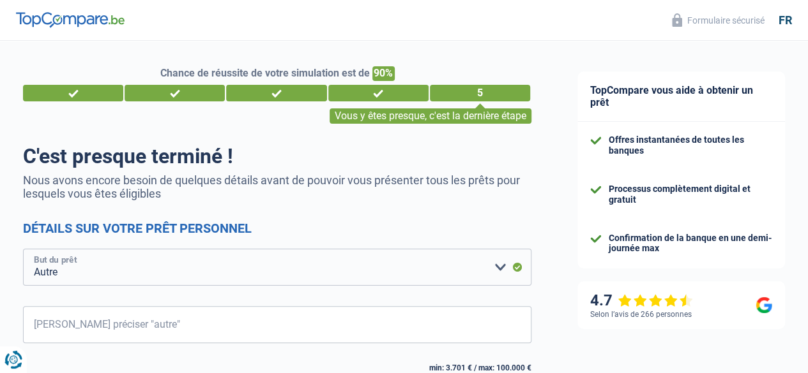
scroll to position [64, 0]
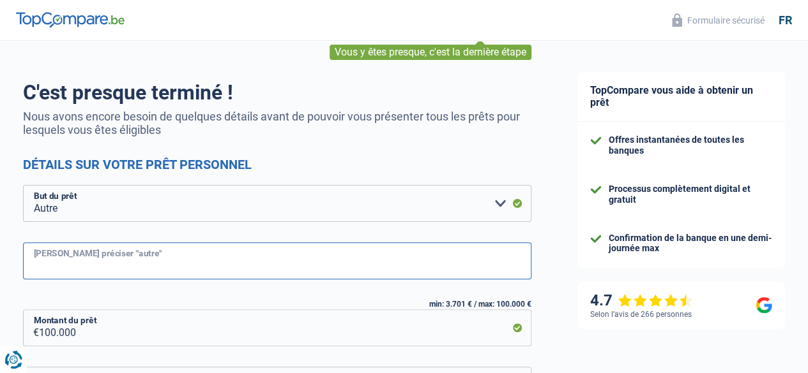
click at [169, 265] on input "[PERSON_NAME] préciser "autre"" at bounding box center [277, 261] width 508 height 37
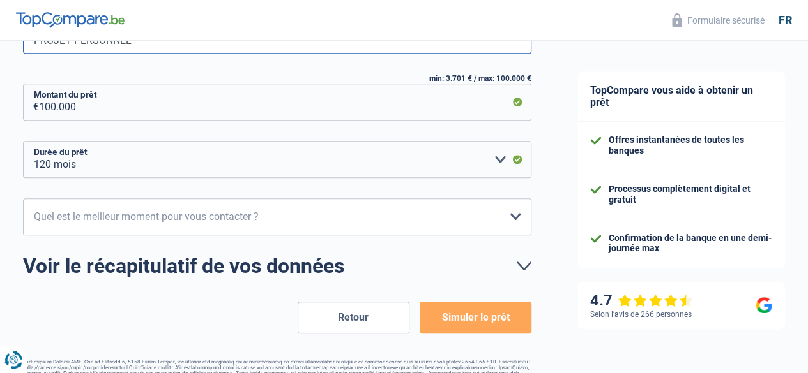
scroll to position [319, 0]
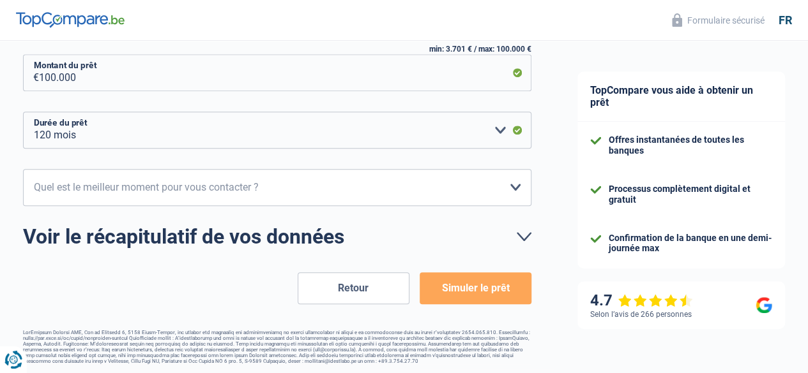
type input "PROJET PERSONNEL"
click at [480, 292] on button "Simuler le prêt" at bounding box center [475, 289] width 112 height 32
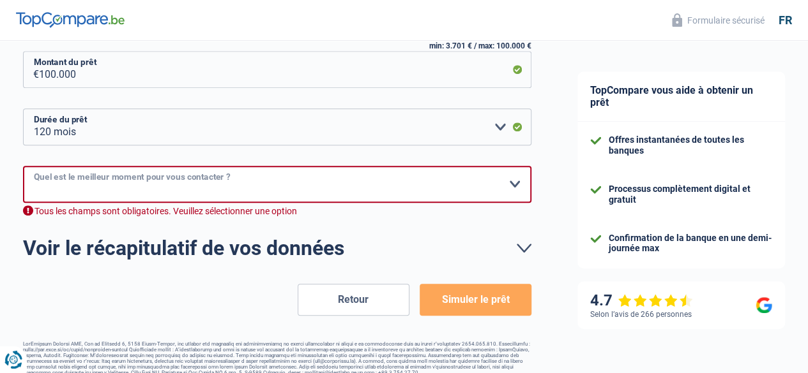
click at [272, 181] on select "10h-12h 12h-14h 14h-16h 16h-18h Veuillez sélectionner une option" at bounding box center [277, 184] width 508 height 37
select select "12-14"
click at [34, 167] on select "10h-12h 12h-14h 14h-16h 16h-18h Veuillez sélectionner une option" at bounding box center [277, 184] width 508 height 37
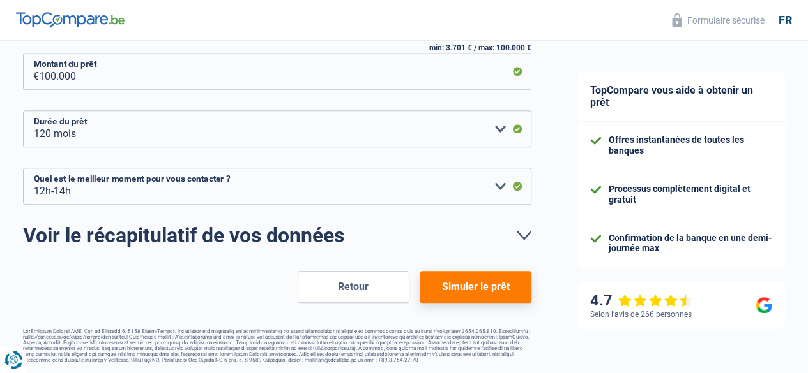
click at [458, 278] on button "Simuler le prêt" at bounding box center [475, 287] width 112 height 32
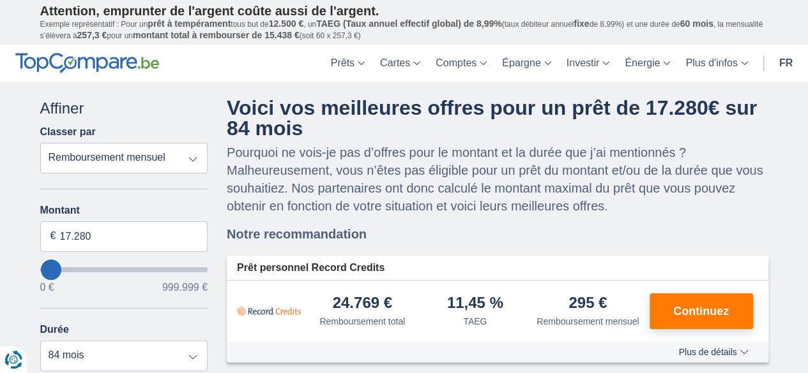
type input "7000"
type input "7.000"
select select "42"
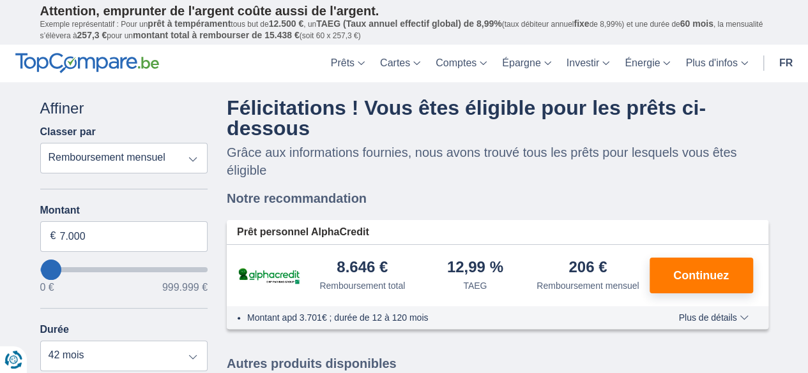
click at [133, 157] on select "Remboursement total TAEG Remboursement mensuel" at bounding box center [124, 158] width 168 height 31
type input "91000"
type input "91.000"
select select "120"
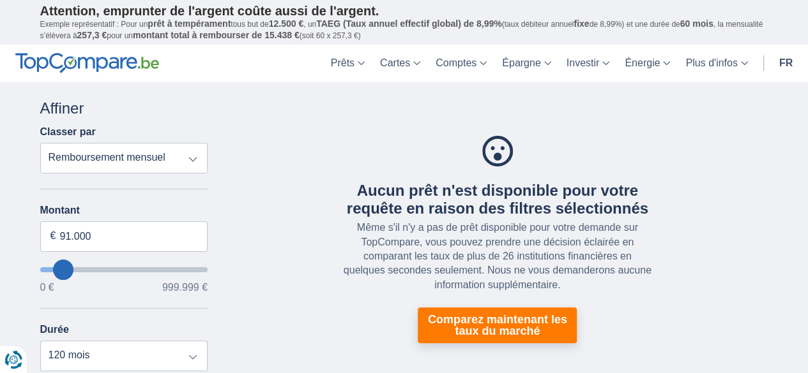
click at [63, 271] on input "wantToBorrow" at bounding box center [124, 270] width 168 height 5
type input "727.000"
click at [157, 268] on input "wantToBorrow" at bounding box center [124, 270] width 168 height 5
type input "742000"
type input "56.000"
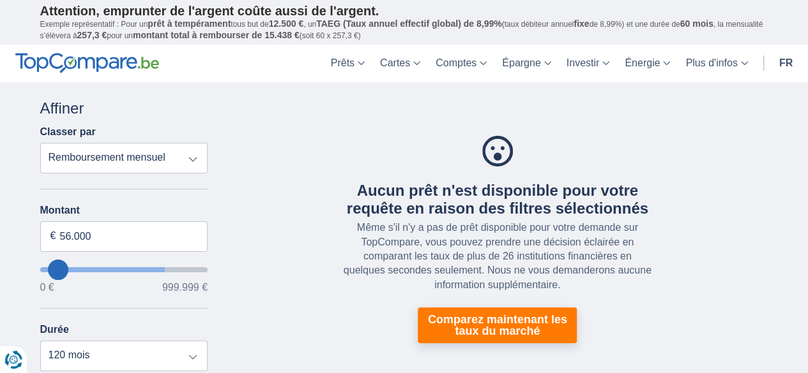
type input "56000"
click at [58, 268] on input "wantToBorrow" at bounding box center [124, 270] width 168 height 5
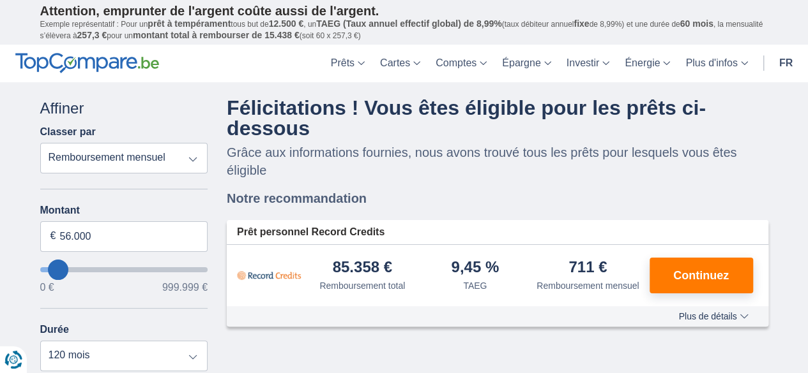
type input "155.000"
type input "155000"
click at [73, 270] on input "wantToBorrow" at bounding box center [124, 270] width 168 height 5
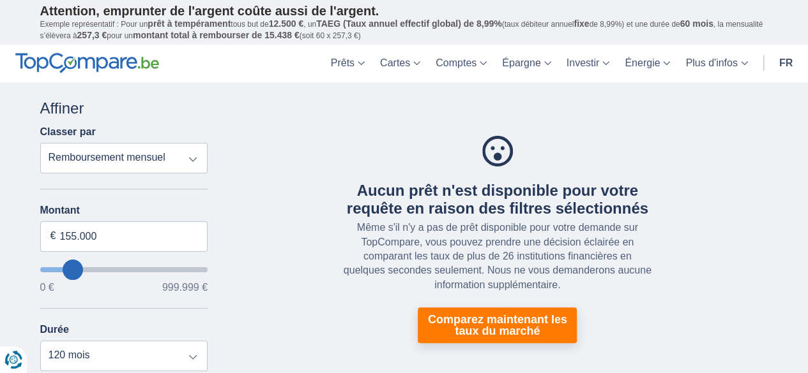
click at [63, 271] on input "wantToBorrow" at bounding box center [124, 270] width 168 height 5
click at [97, 241] on input "155.000" at bounding box center [124, 237] width 168 height 31
drag, startPoint x: 82, startPoint y: 239, endPoint x: 52, endPoint y: 242, distance: 29.5
click at [49, 239] on input "155.000" at bounding box center [124, 237] width 168 height 31
type input "100.000"
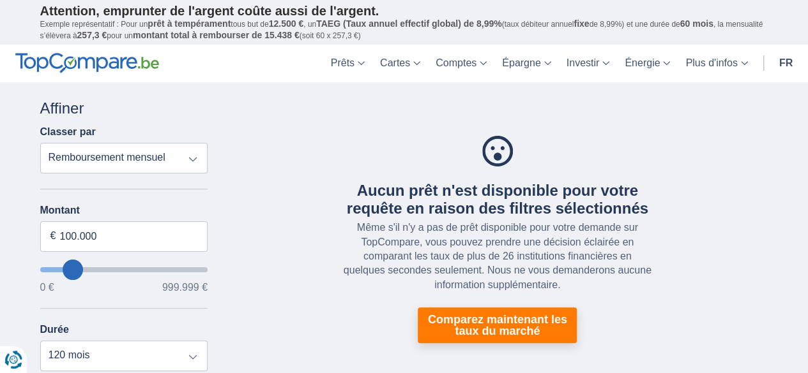
type input "100000"
click at [105, 235] on input "100.000" at bounding box center [124, 237] width 168 height 31
drag, startPoint x: 105, startPoint y: 235, endPoint x: 54, endPoint y: 236, distance: 51.1
click at [54, 236] on div "100.000 €" at bounding box center [124, 237] width 168 height 31
type input "75.000"
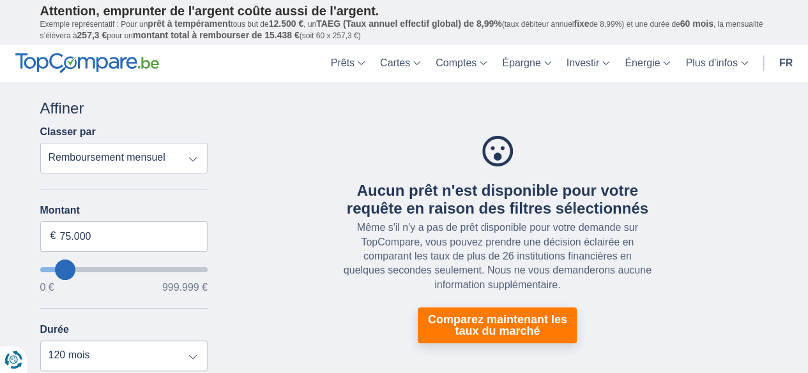
type input "75000"
